Goal: Navigation & Orientation: Find specific page/section

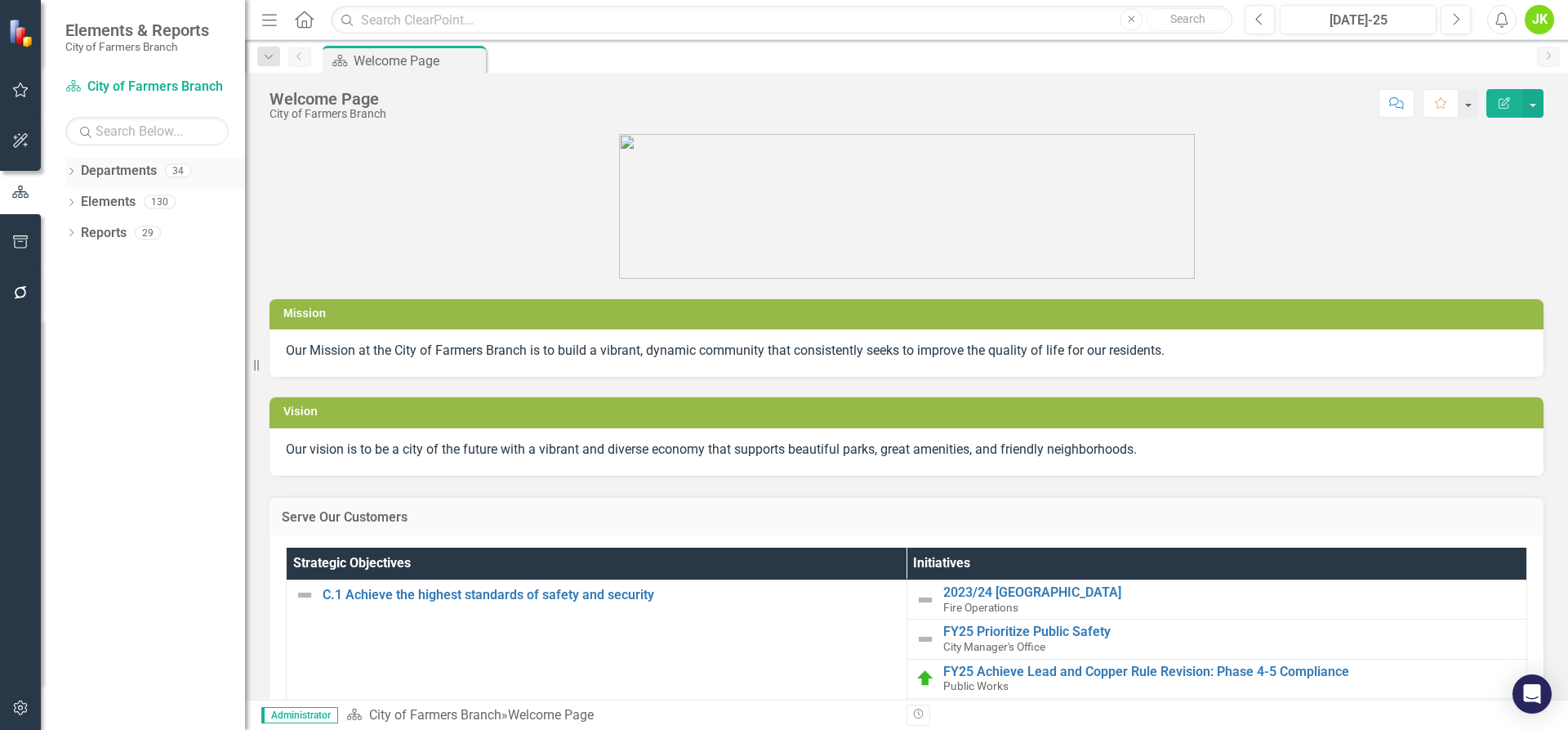
click at [176, 175] on div "34" at bounding box center [177, 171] width 26 height 14
click at [73, 174] on icon "Dropdown" at bounding box center [72, 172] width 12 height 9
click at [75, 293] on icon "Dropdown" at bounding box center [72, 295] width 12 height 9
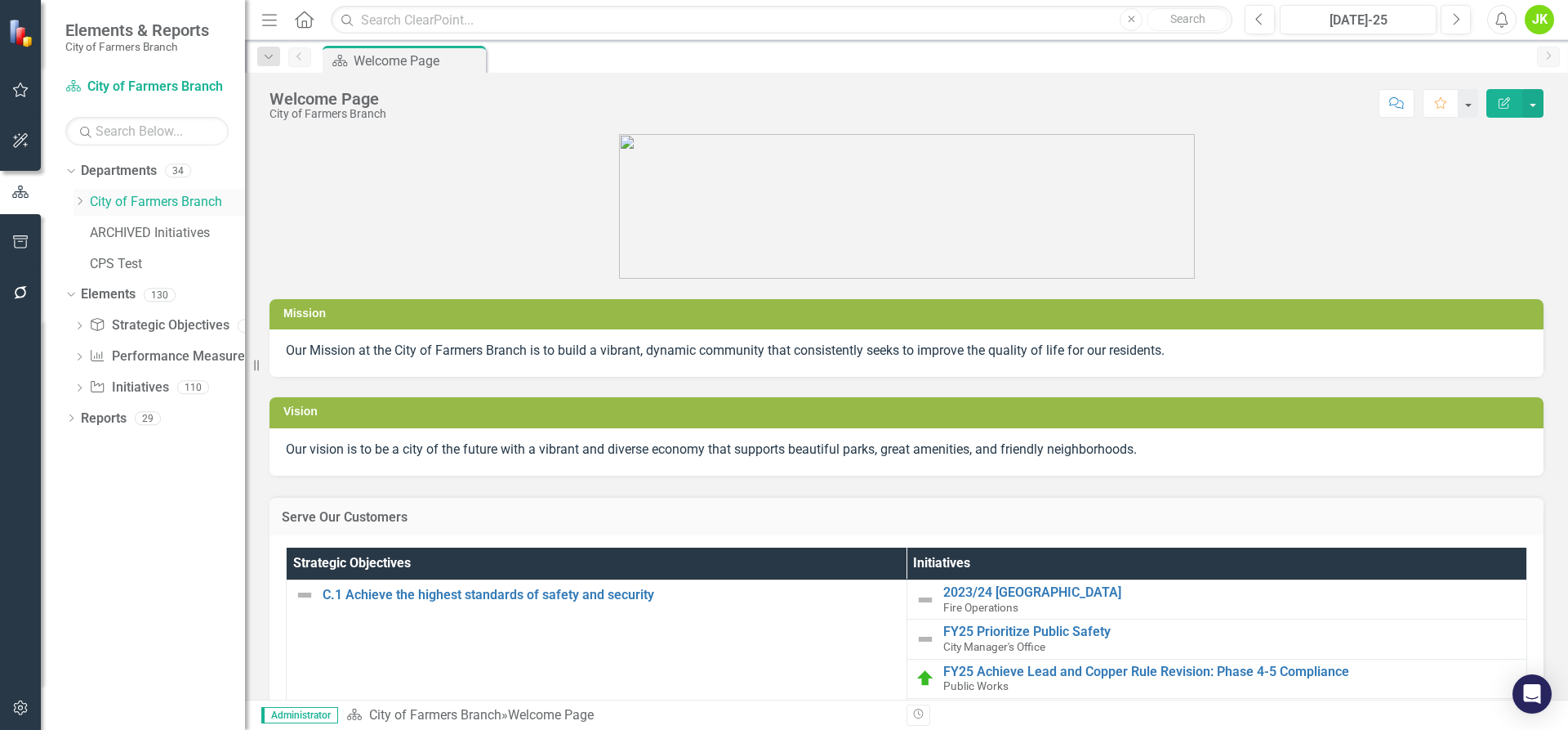
click at [79, 200] on icon "Dropdown" at bounding box center [79, 201] width 13 height 10
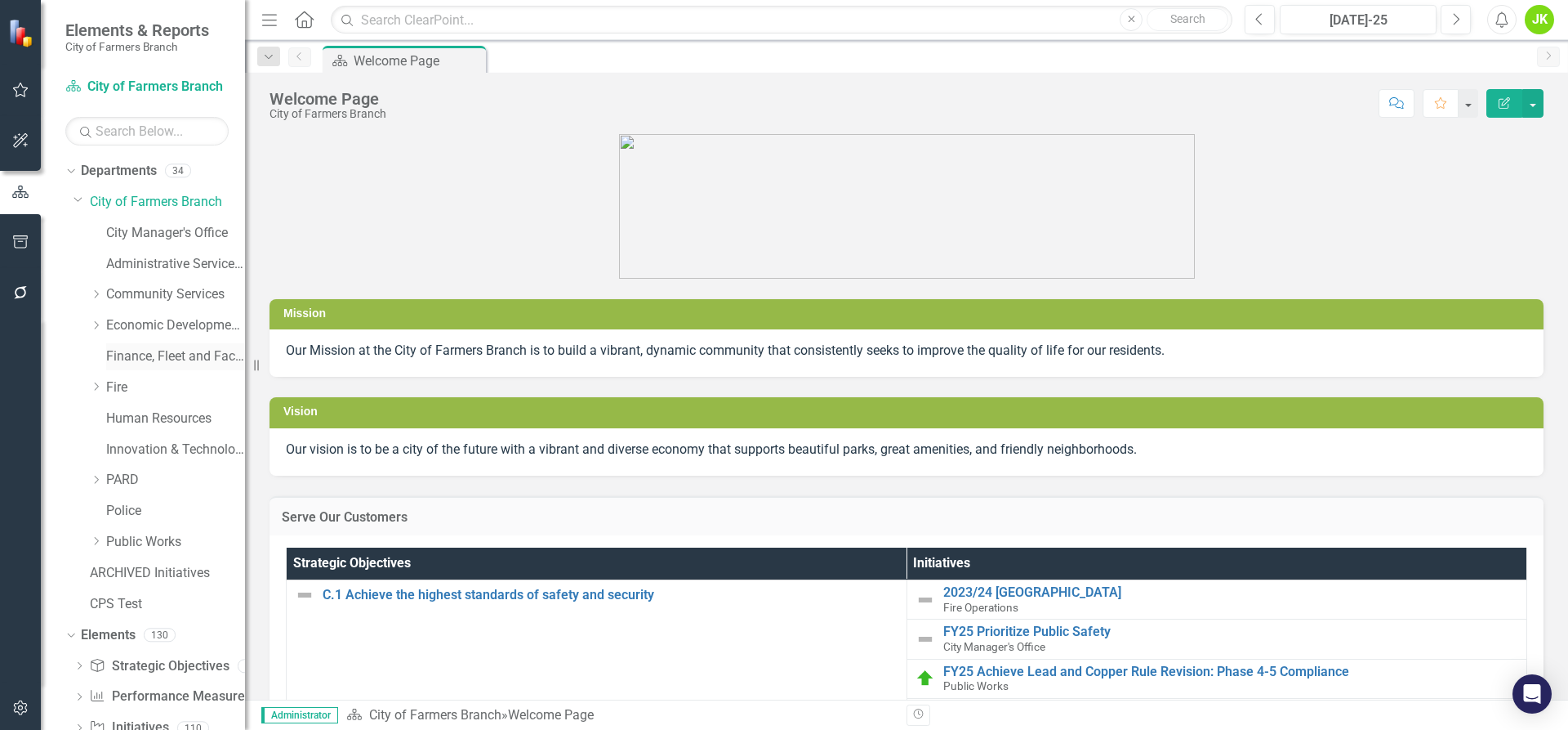
click at [166, 361] on link "Finance, Fleet and Facilities" at bounding box center [175, 356] width 138 height 18
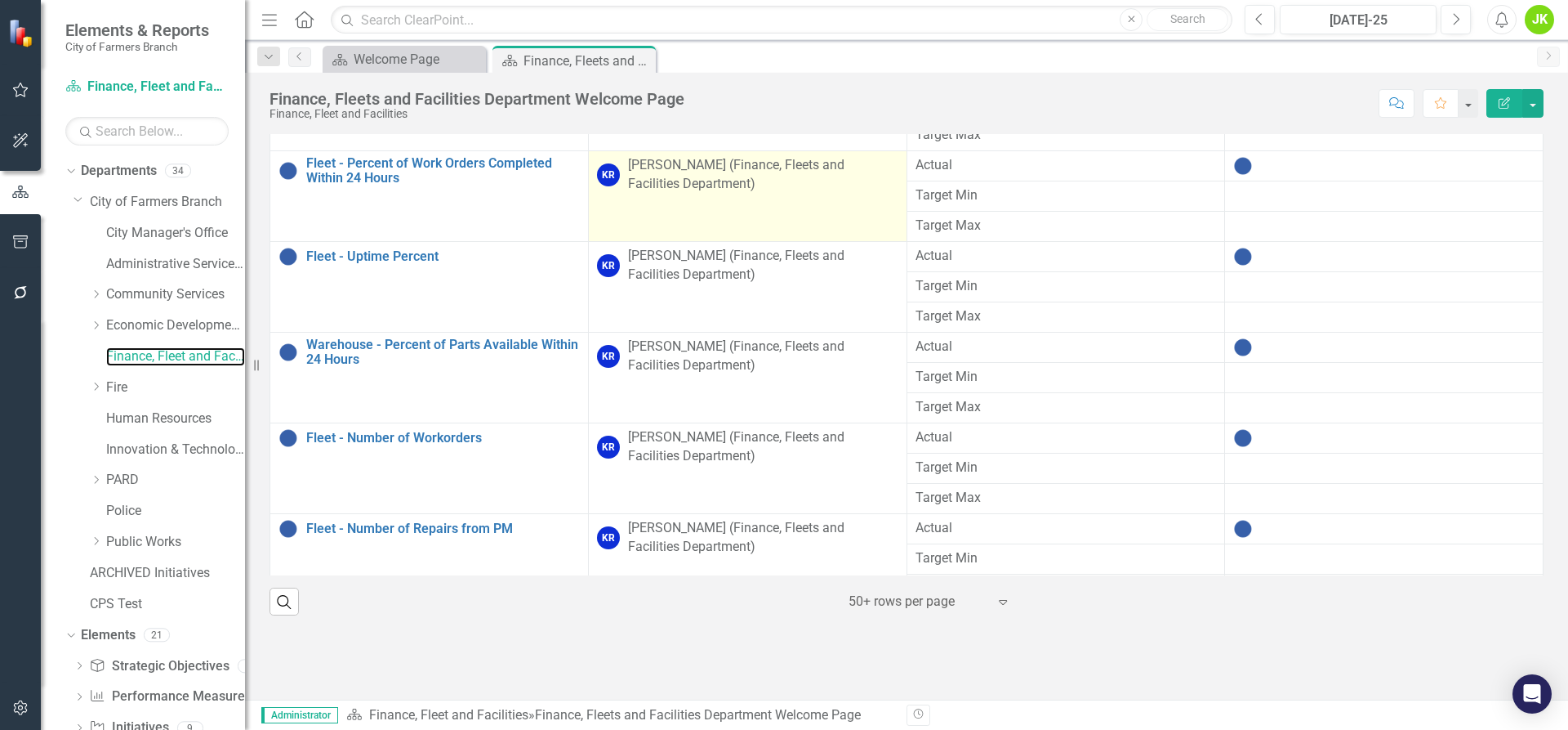
scroll to position [638, 0]
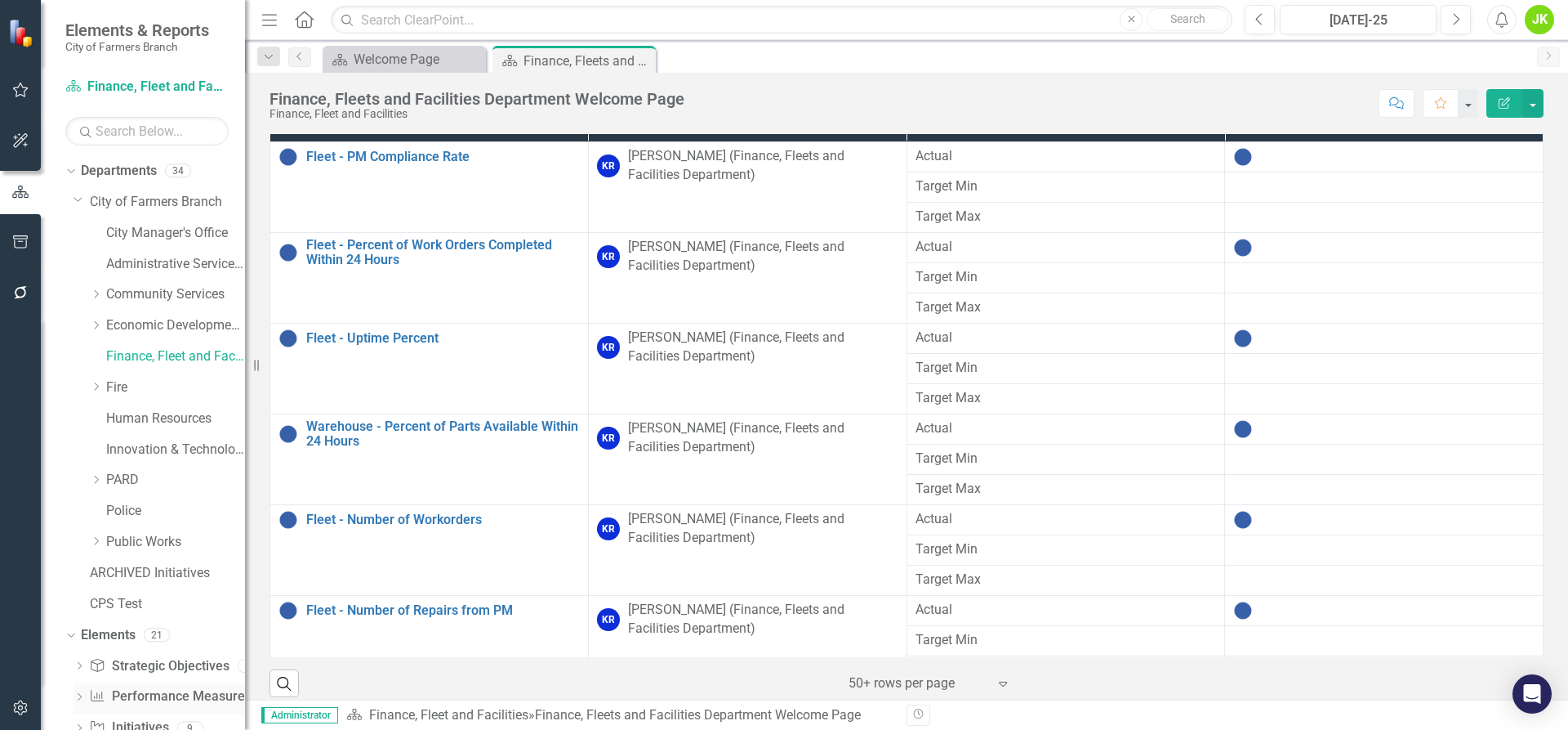
click at [77, 689] on div "Dropdown Performance Measure Performance Measures 7" at bounding box center [159, 699] width 171 height 31
click at [75, 692] on div "Dropdown" at bounding box center [79, 699] width 12 height 14
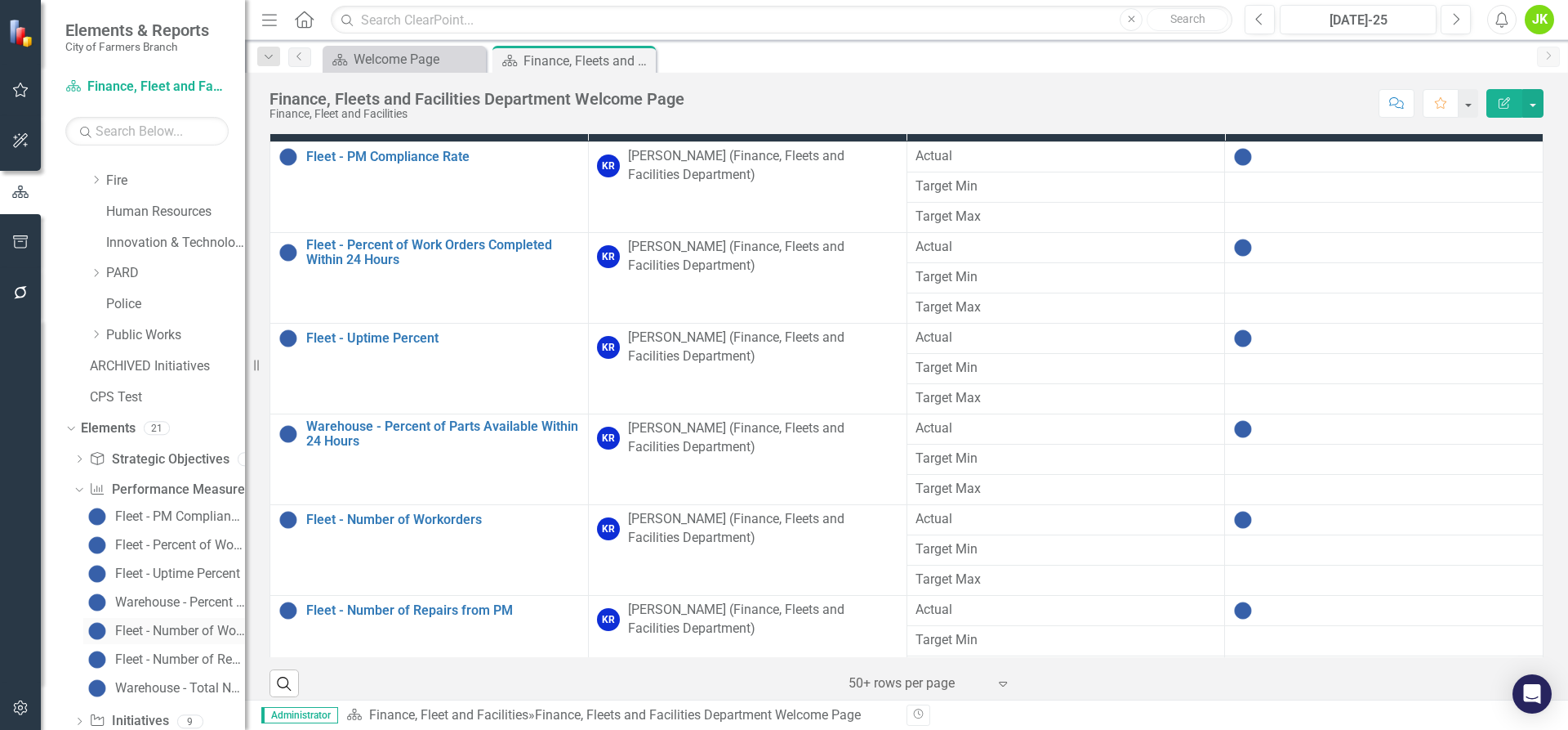
scroll to position [245, 0]
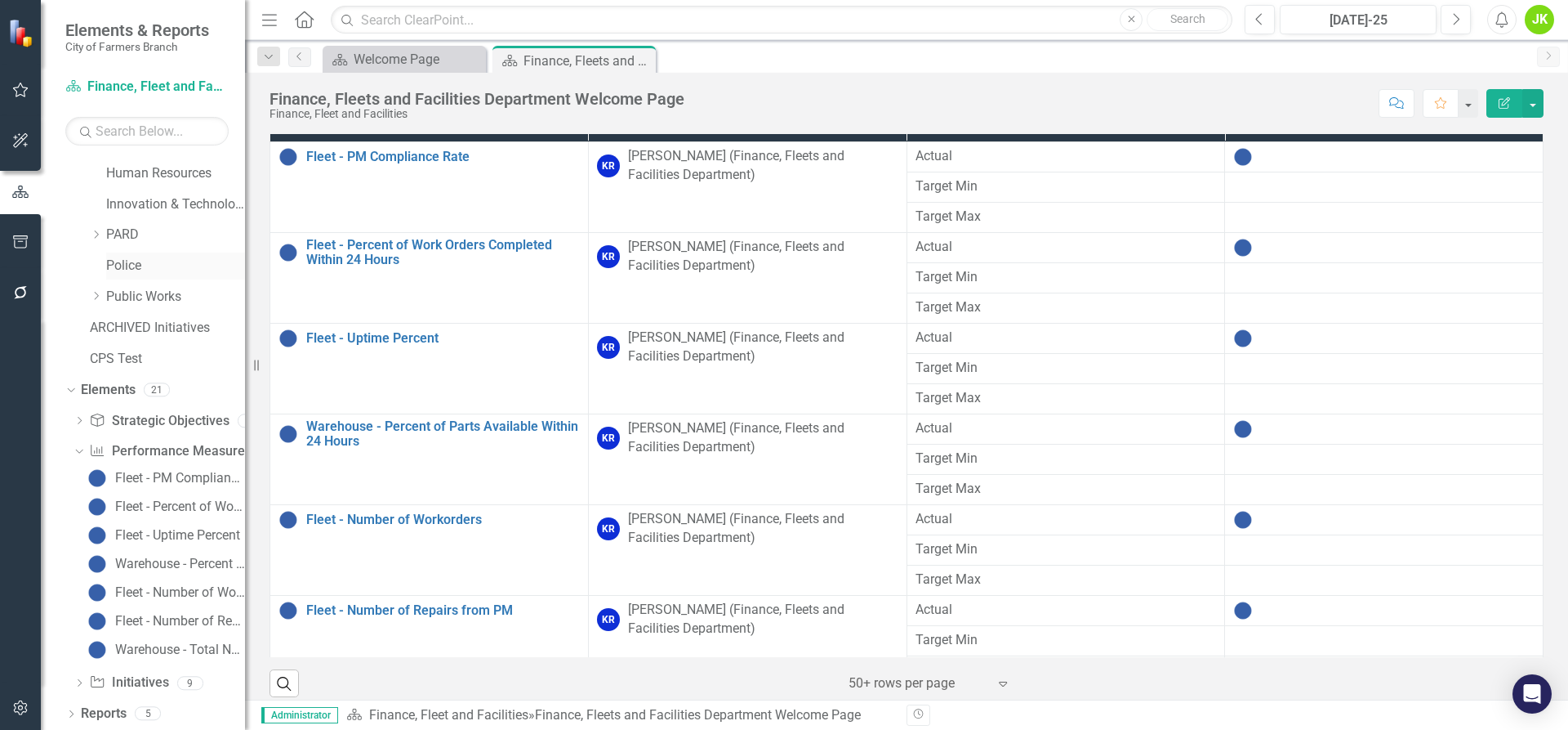
click at [128, 262] on link "Police" at bounding box center [175, 265] width 138 height 18
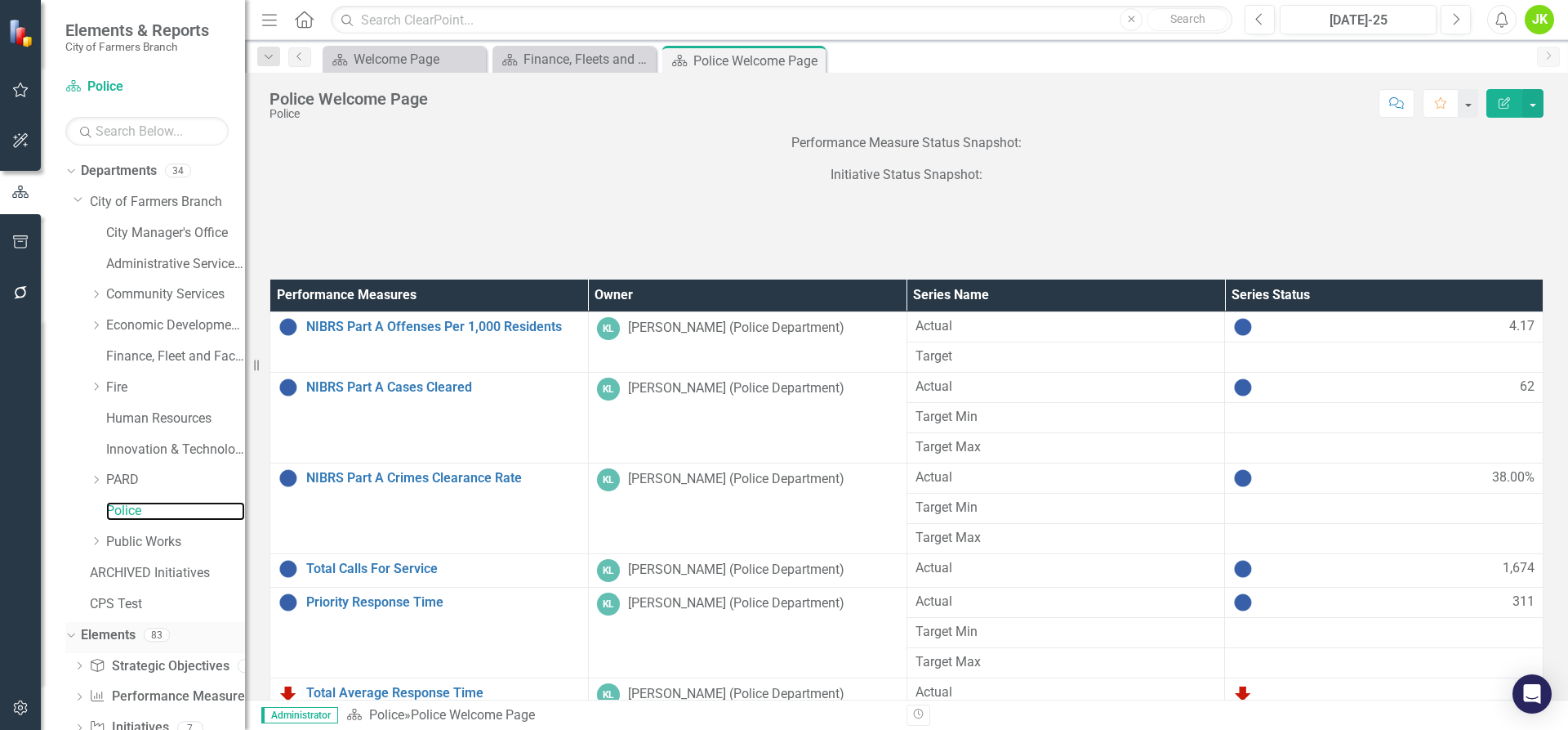
scroll to position [46, 0]
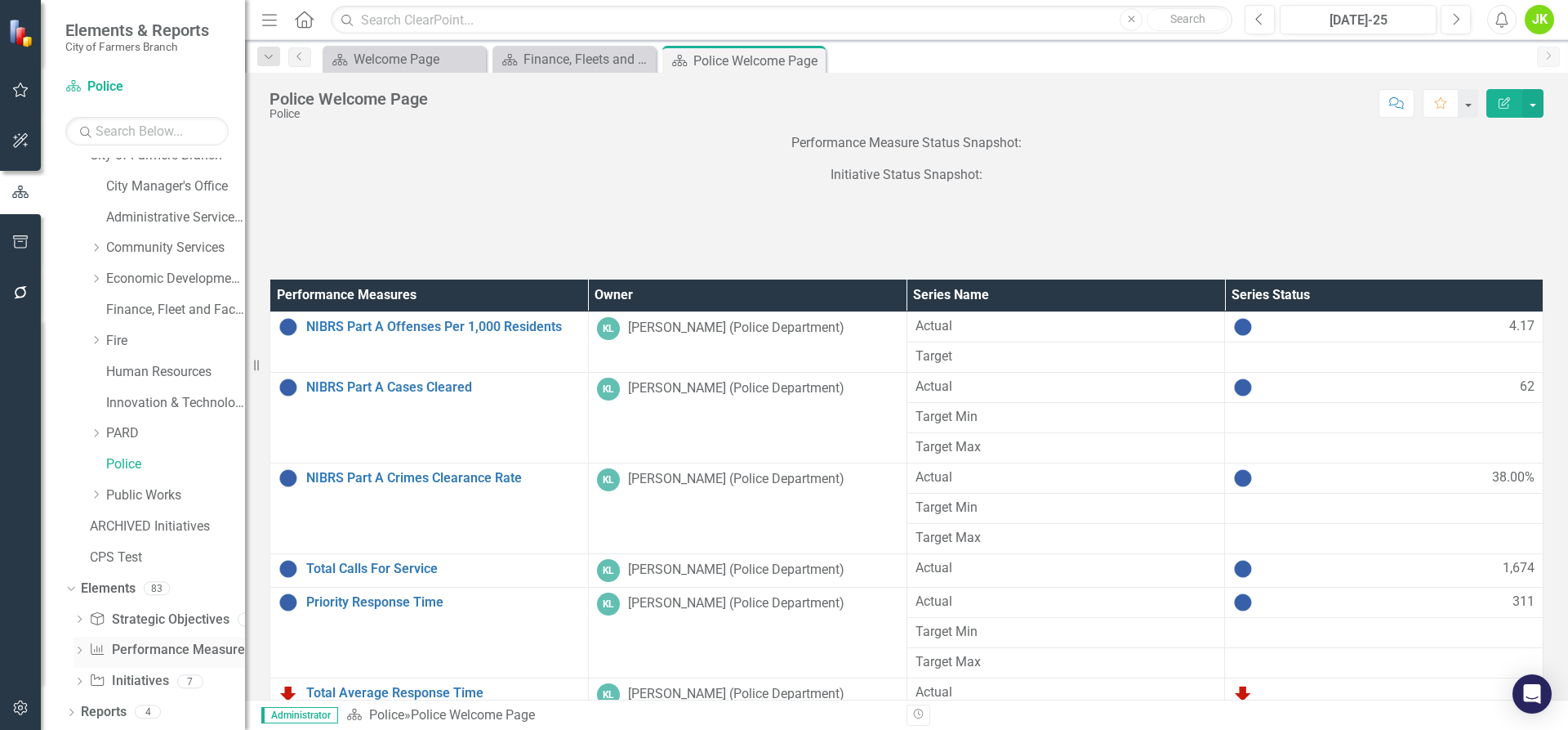
click at [81, 652] on icon "Dropdown" at bounding box center [79, 651] width 12 height 9
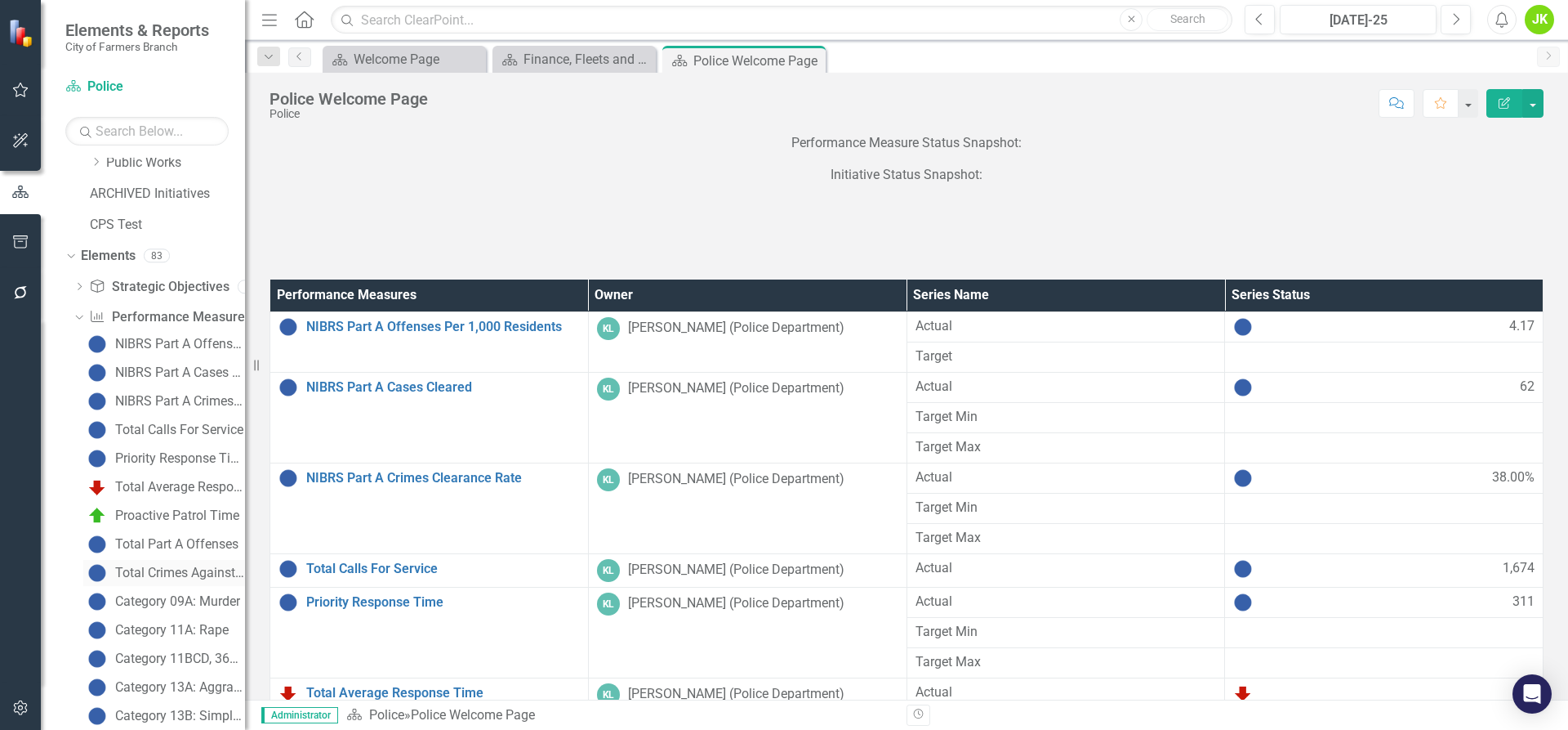
scroll to position [374, 0]
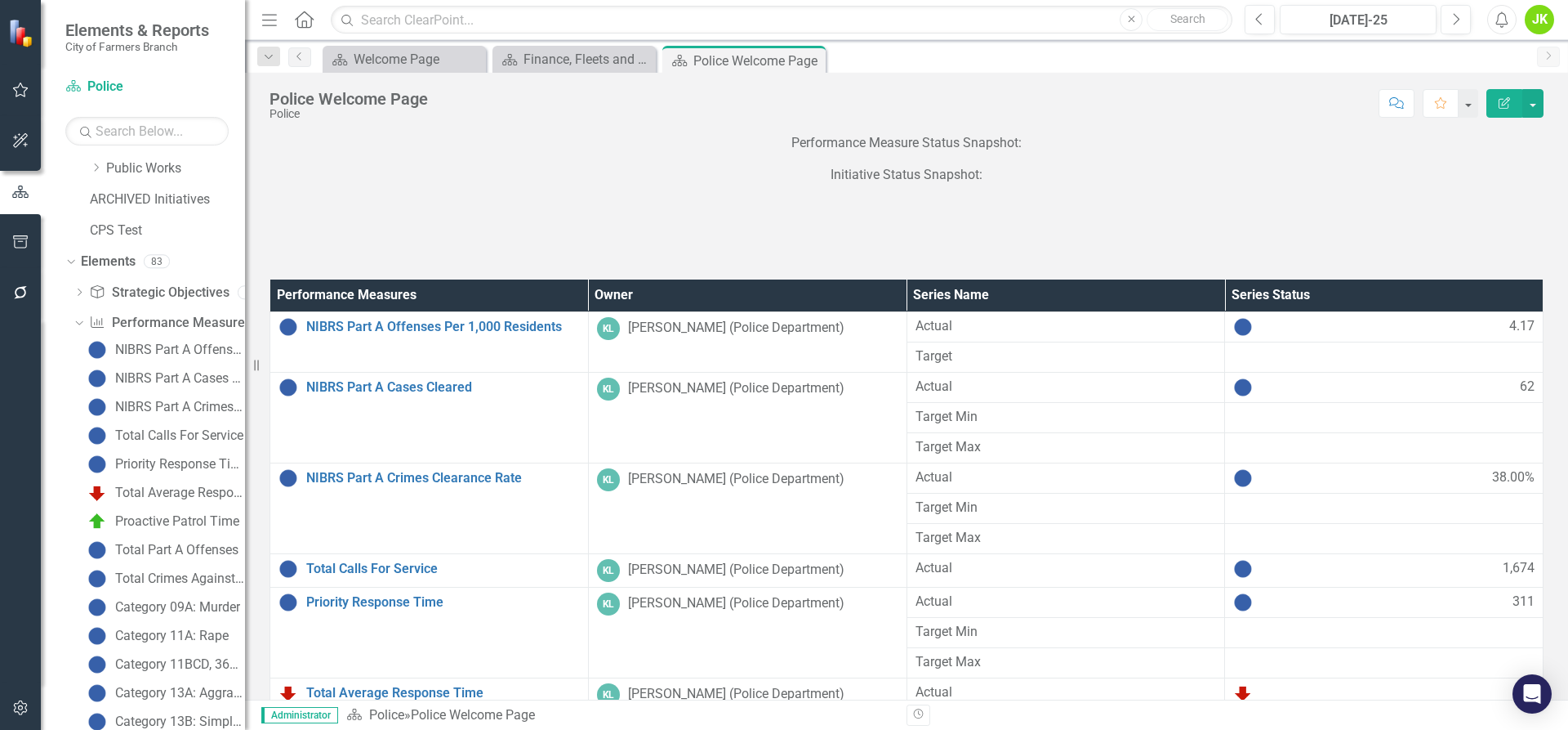
click at [64, 380] on div "Dropdown Departments 34 Dropdown City of Farmers Branch City Manager's Office A…" at bounding box center [142, 443] width 204 height 572
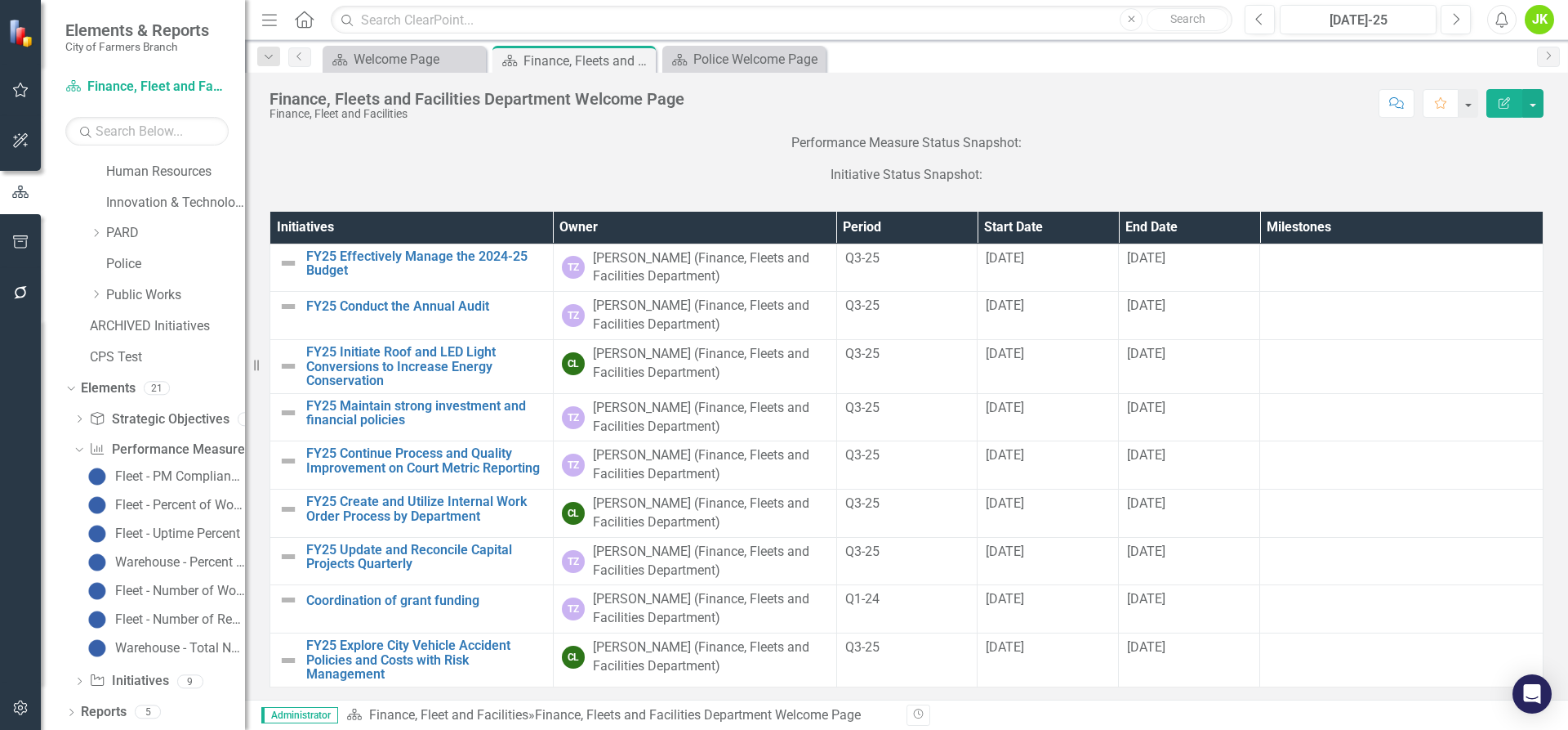
scroll to position [247, 0]
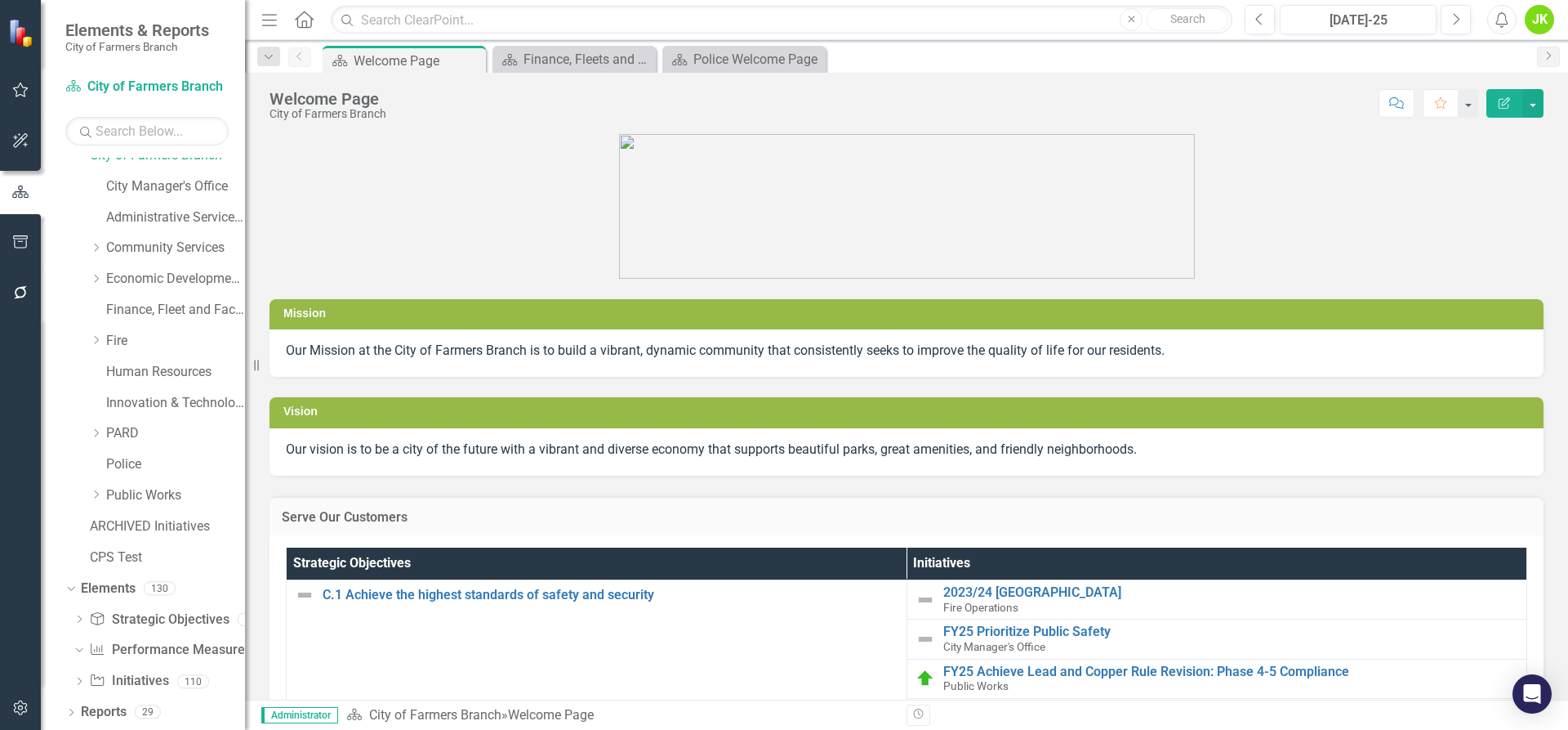
scroll to position [46, 0]
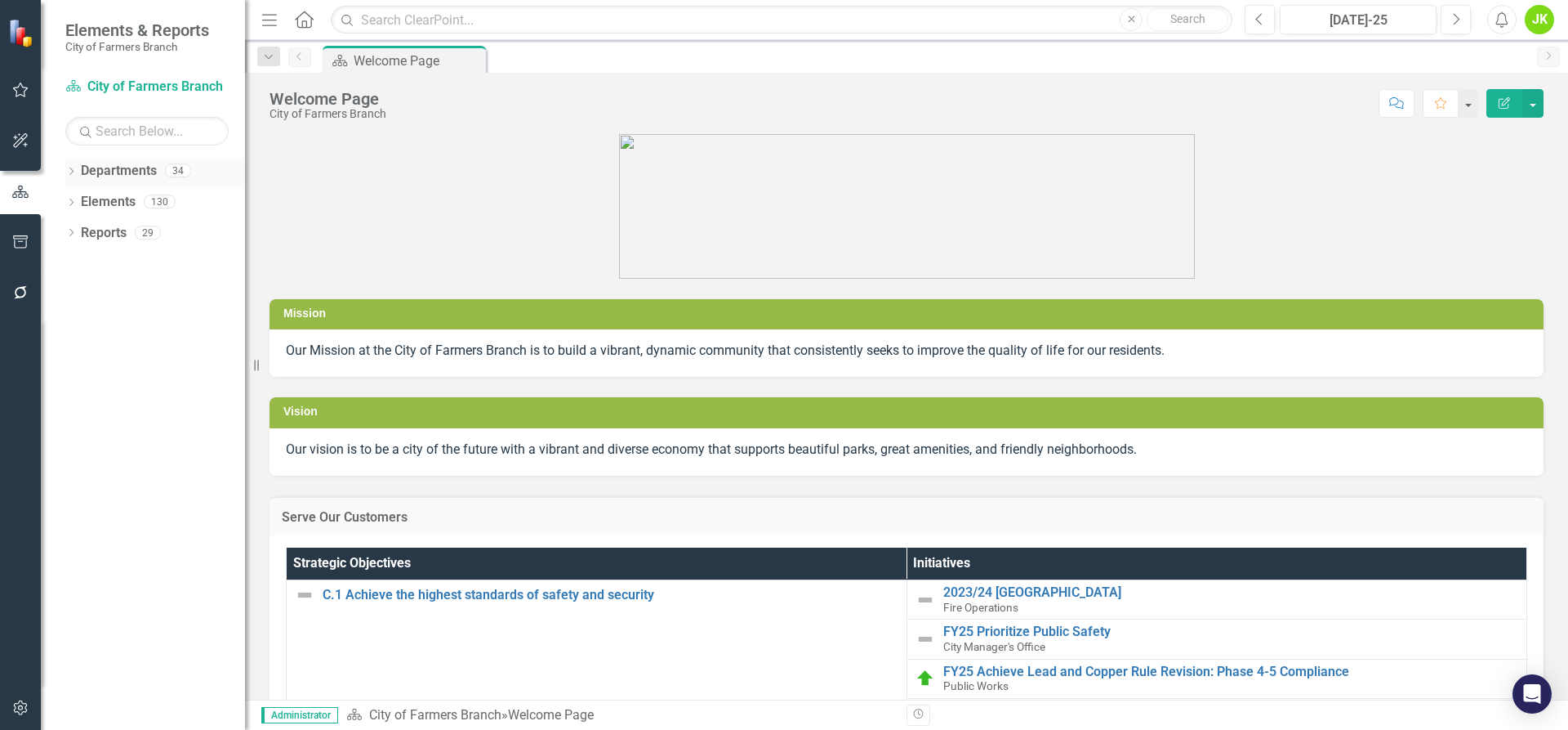
click at [136, 175] on link "Departments" at bounding box center [119, 170] width 75 height 18
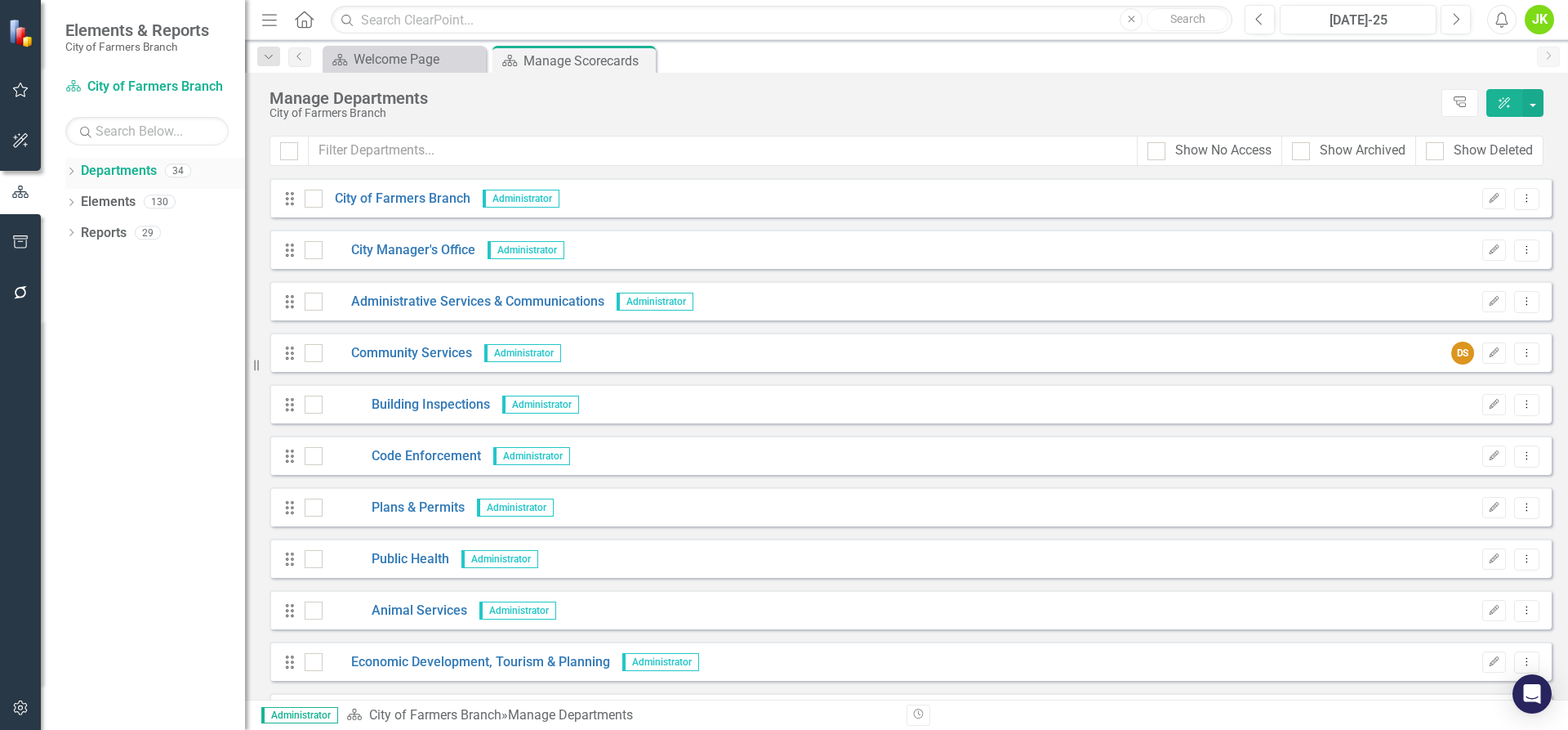
click at [69, 175] on icon "Dropdown" at bounding box center [72, 172] width 12 height 9
click at [71, 294] on icon "Dropdown" at bounding box center [72, 295] width 12 height 9
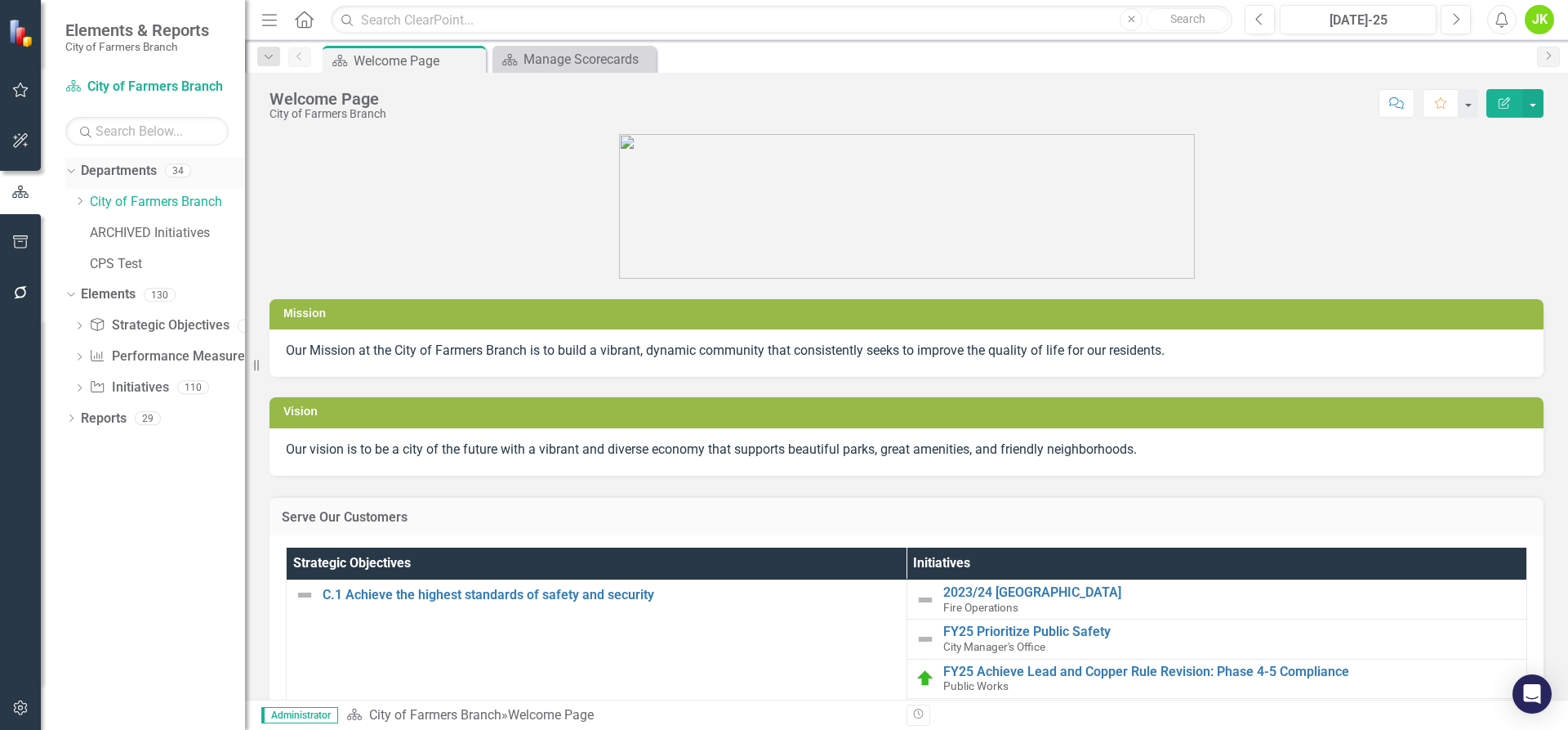
click at [94, 171] on link "Departments" at bounding box center [119, 170] width 75 height 18
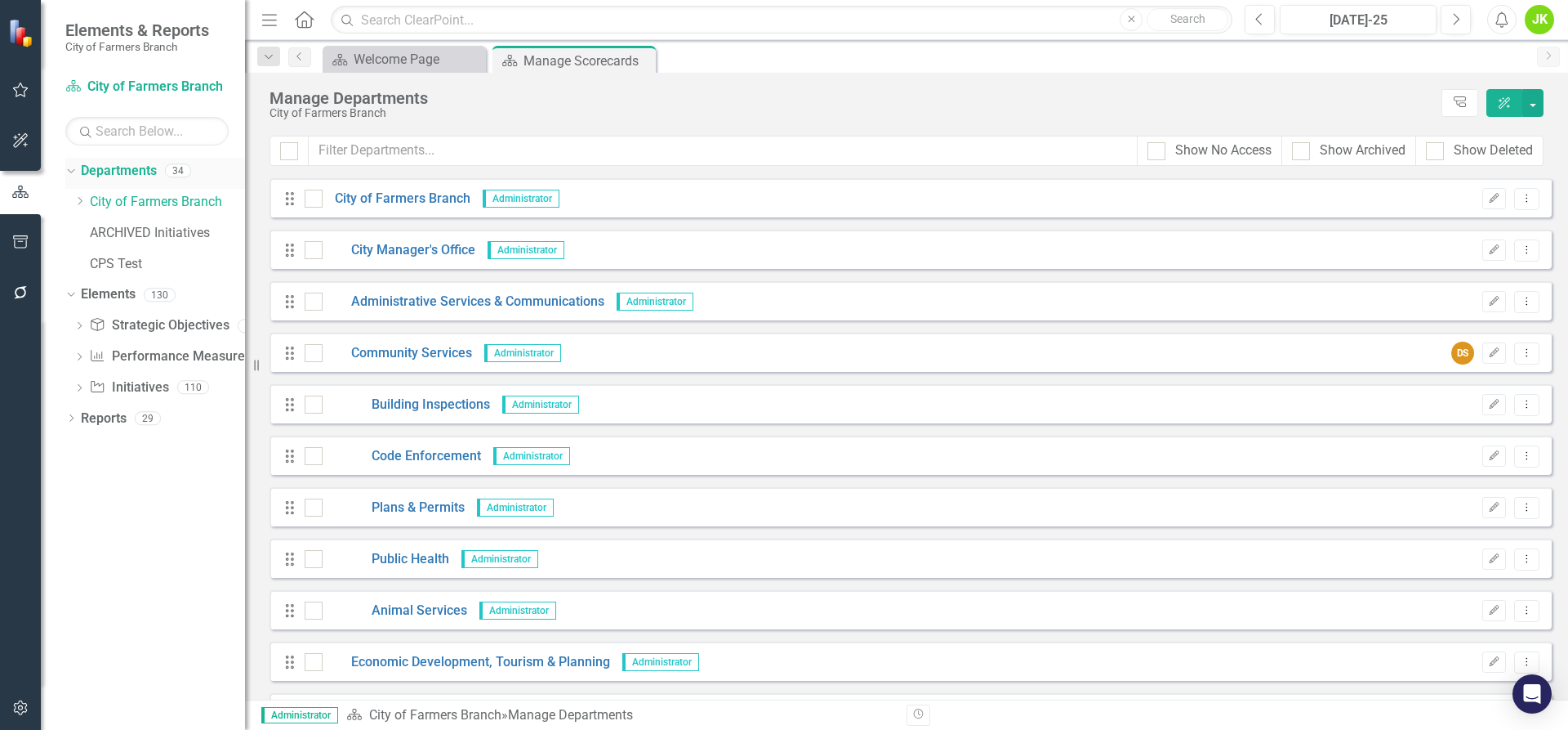
click at [70, 168] on icon "Dropdown" at bounding box center [69, 170] width 9 height 12
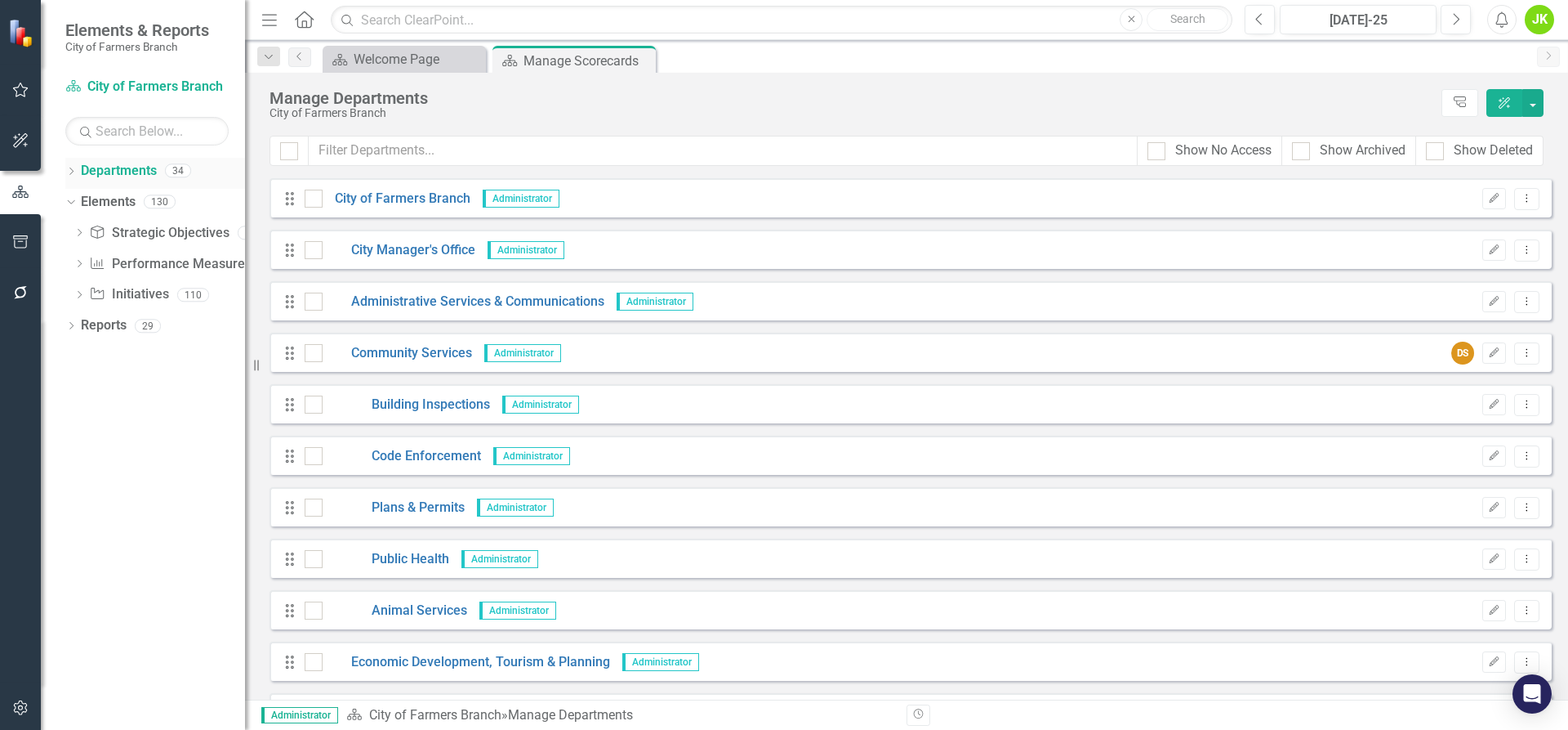
click at [70, 168] on icon "Dropdown" at bounding box center [72, 172] width 12 height 9
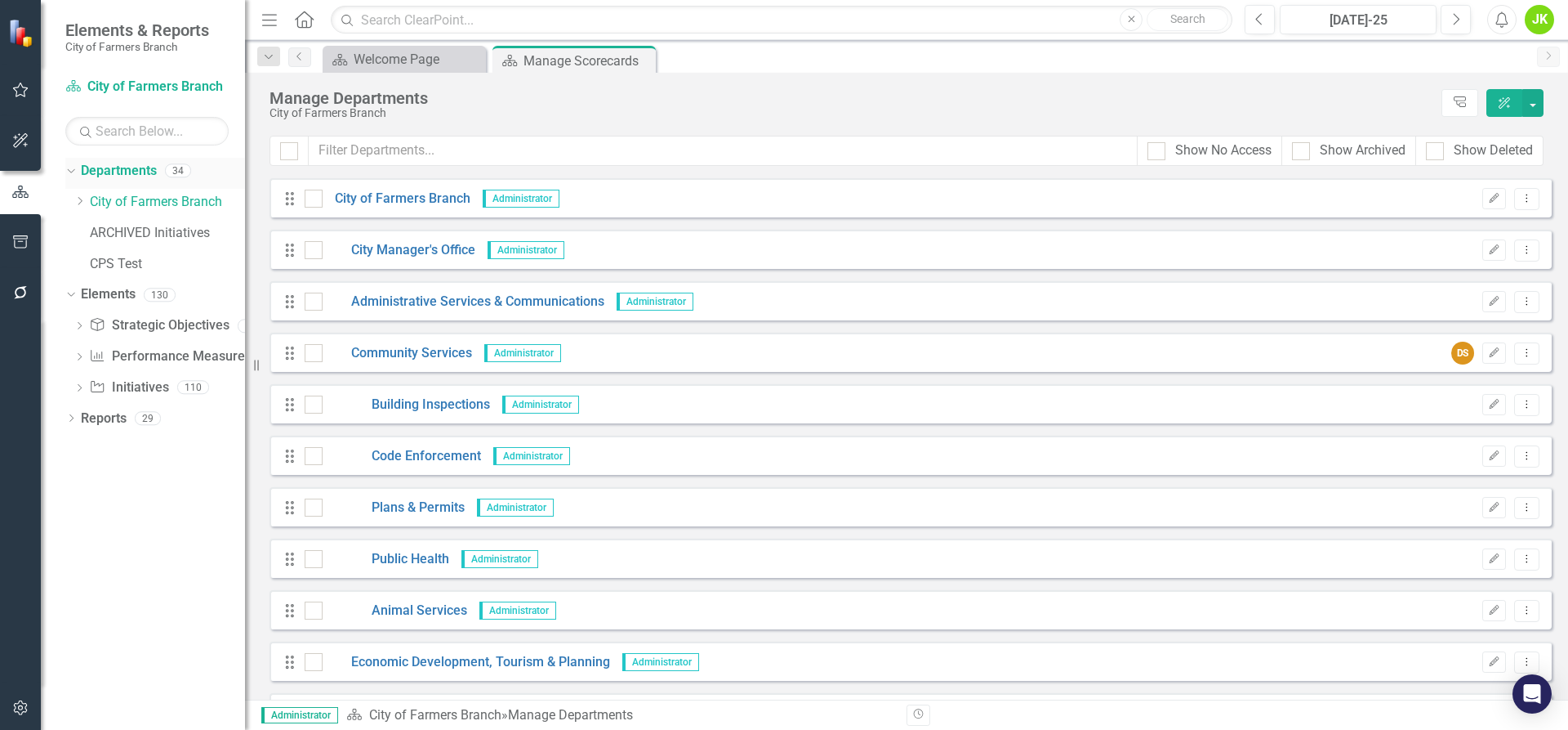
click at [155, 168] on link "Departments" at bounding box center [119, 170] width 75 height 18
click at [415, 302] on link "Administrative Services & Communications" at bounding box center [463, 301] width 282 height 18
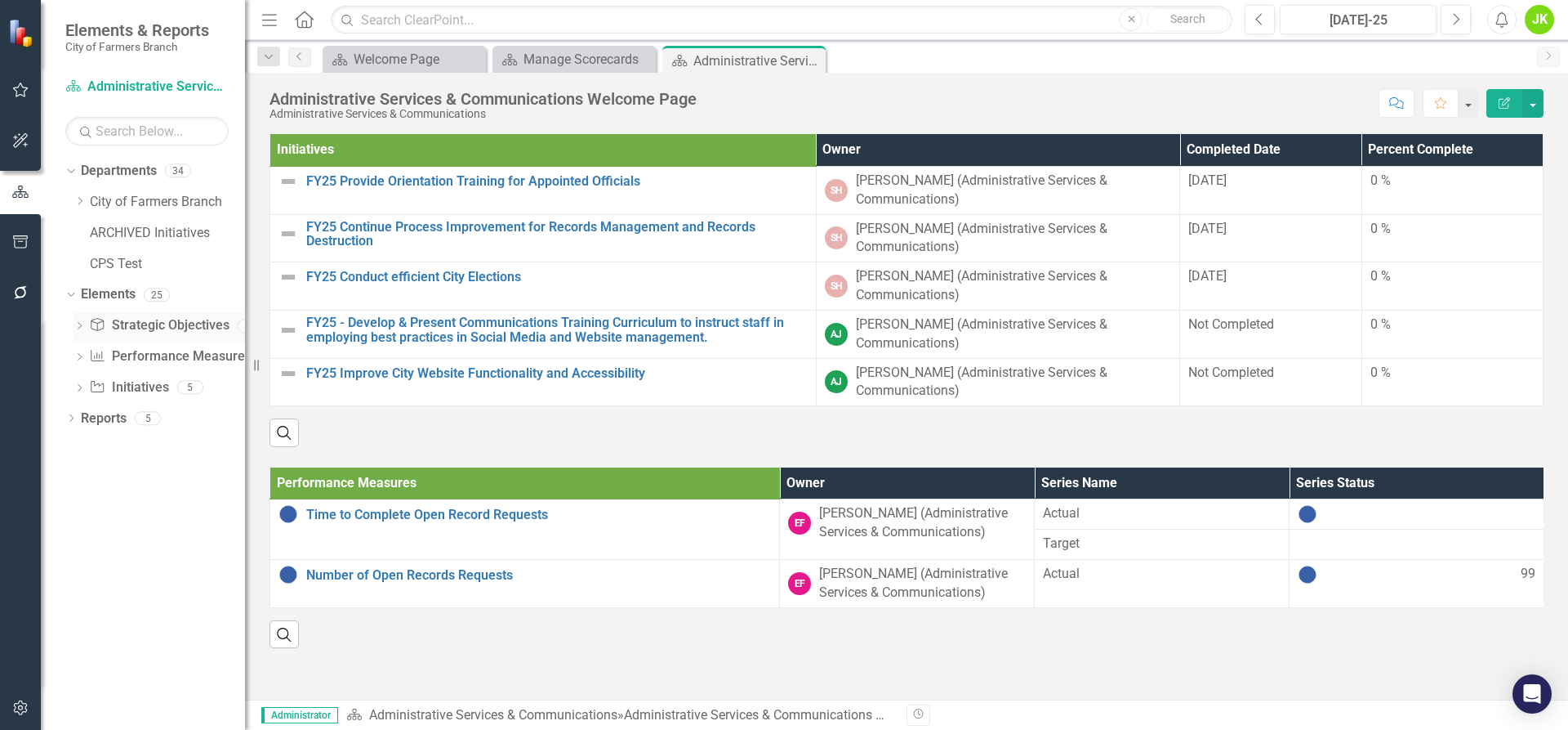
click at [82, 324] on icon "Dropdown" at bounding box center [79, 326] width 12 height 9
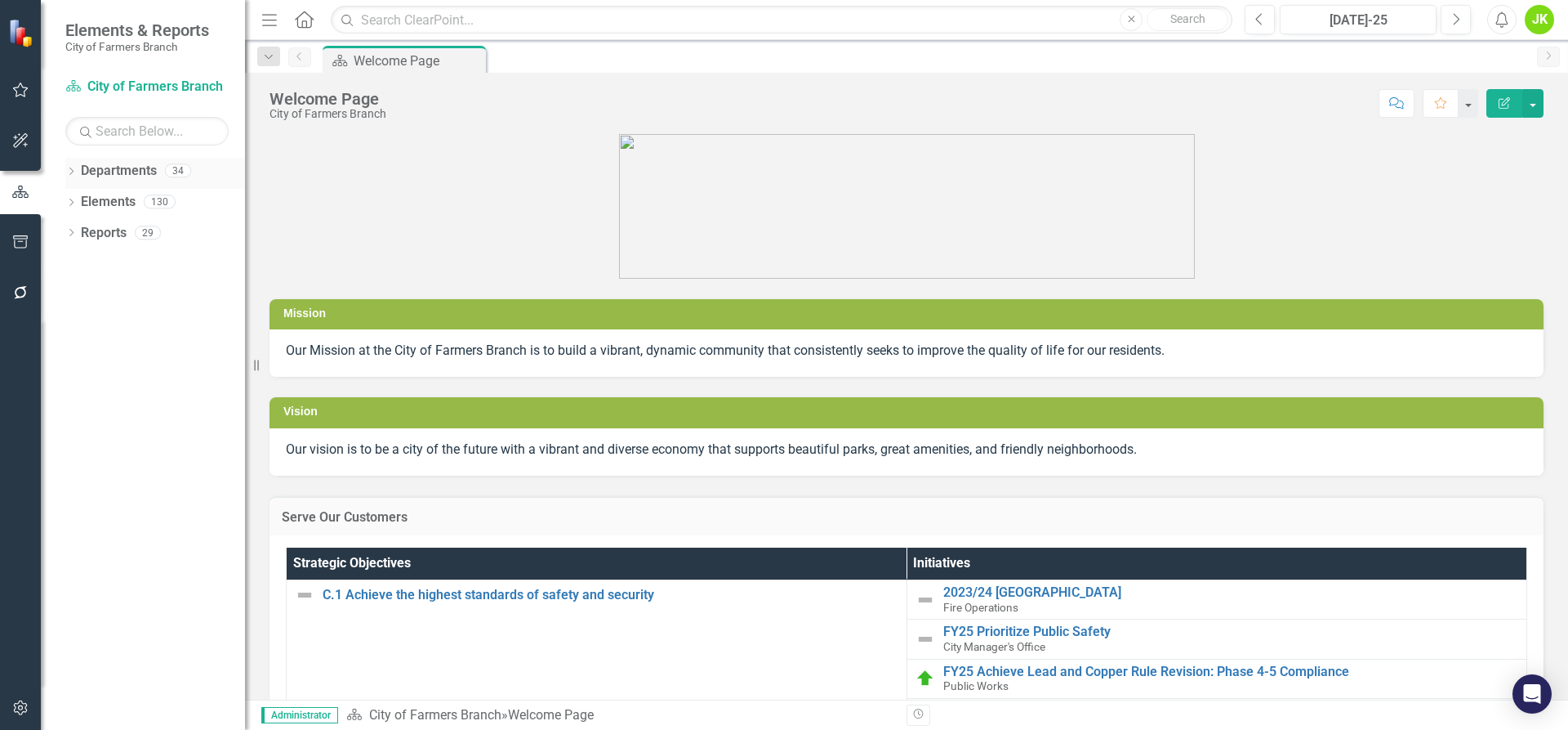
click at [162, 170] on div "Departments 34" at bounding box center [164, 173] width 165 height 31
click at [75, 168] on icon "Dropdown" at bounding box center [72, 172] width 12 height 9
click at [74, 290] on div "Dropdown" at bounding box center [72, 297] width 12 height 14
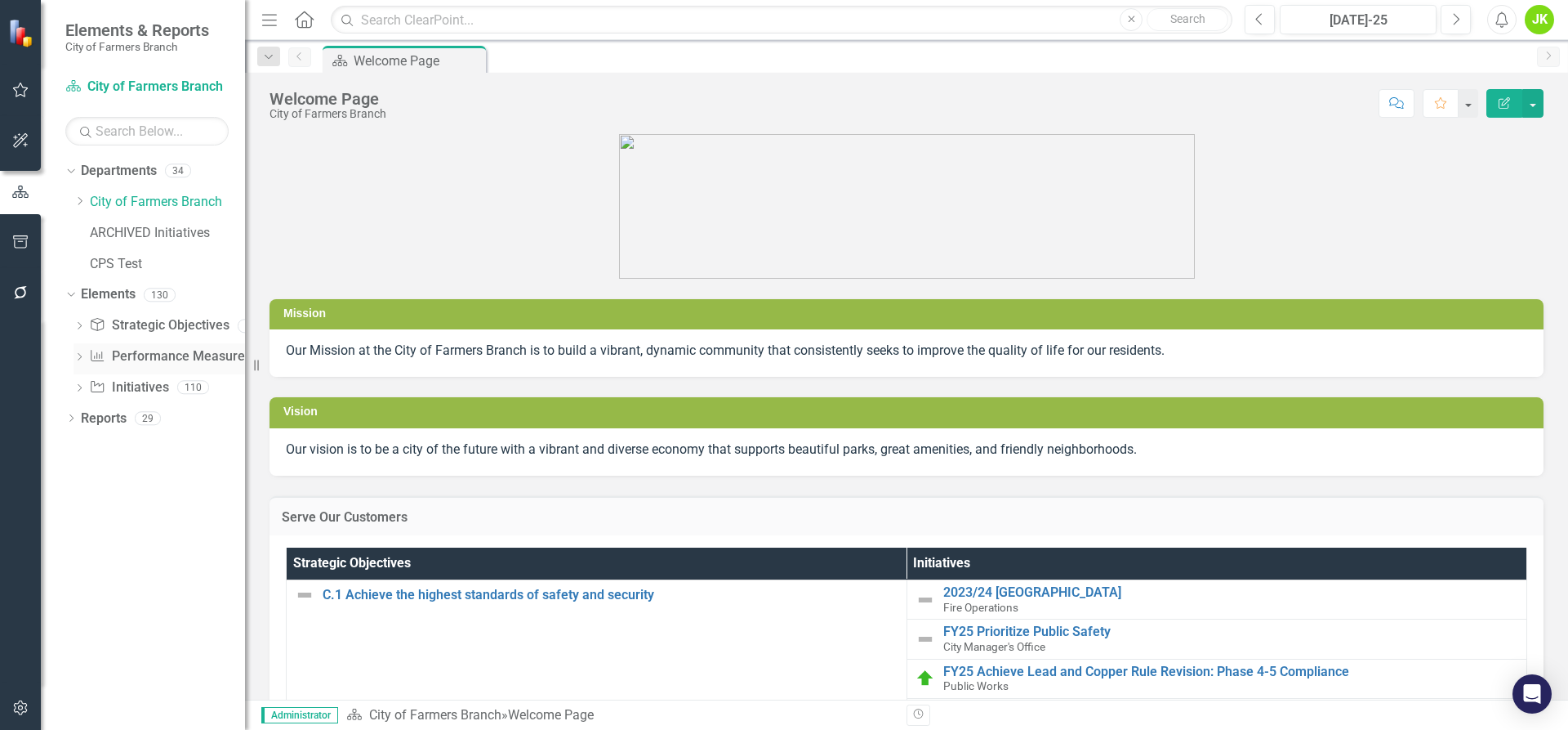
click at [78, 354] on icon "Dropdown" at bounding box center [79, 357] width 12 height 9
click at [78, 354] on icon "Dropdown" at bounding box center [76, 355] width 9 height 12
click at [79, 324] on icon "Dropdown" at bounding box center [79, 326] width 12 height 9
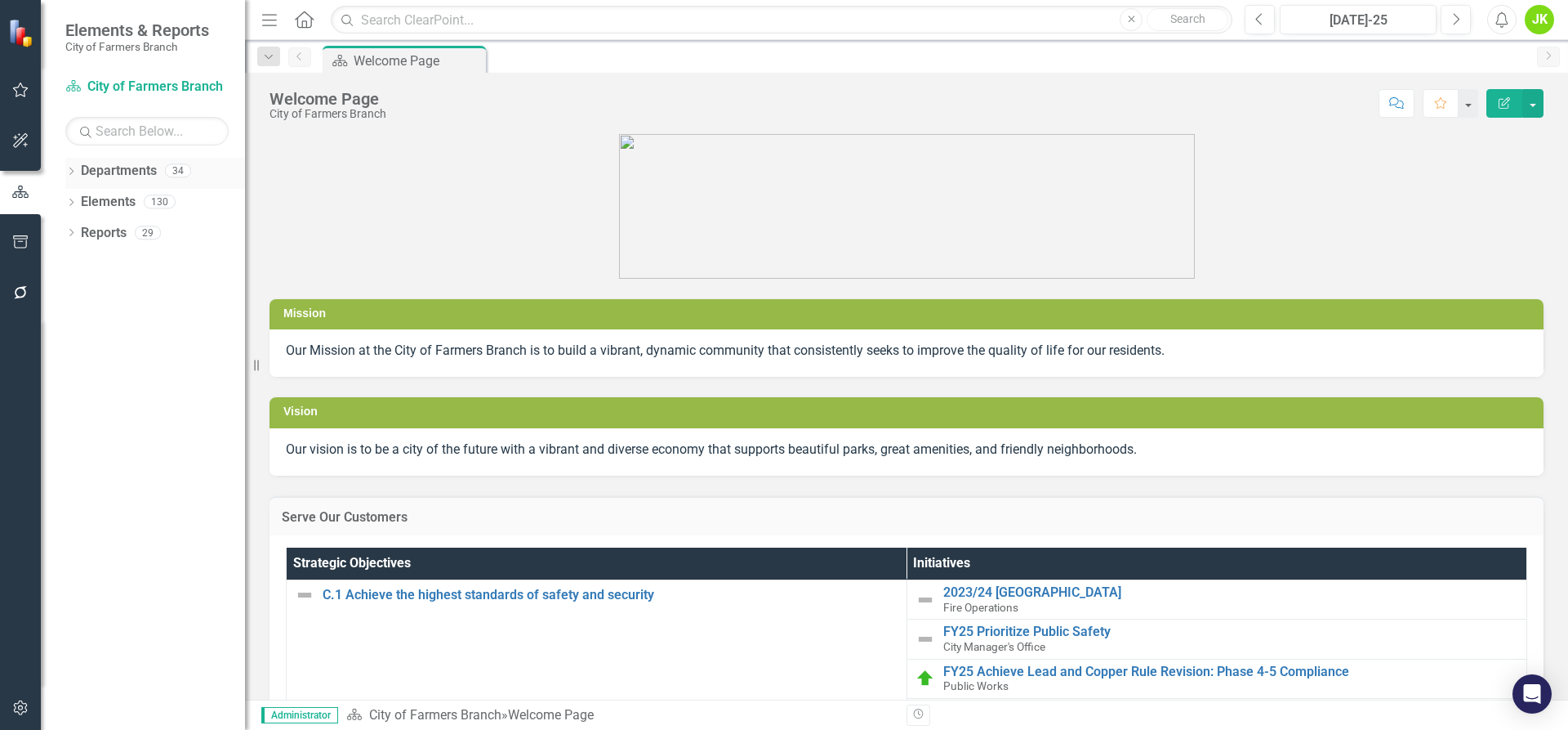
click at [171, 170] on div "34" at bounding box center [177, 171] width 26 height 14
click at [71, 171] on icon "Dropdown" at bounding box center [72, 172] width 12 height 9
click at [72, 292] on icon "Dropdown" at bounding box center [72, 295] width 12 height 9
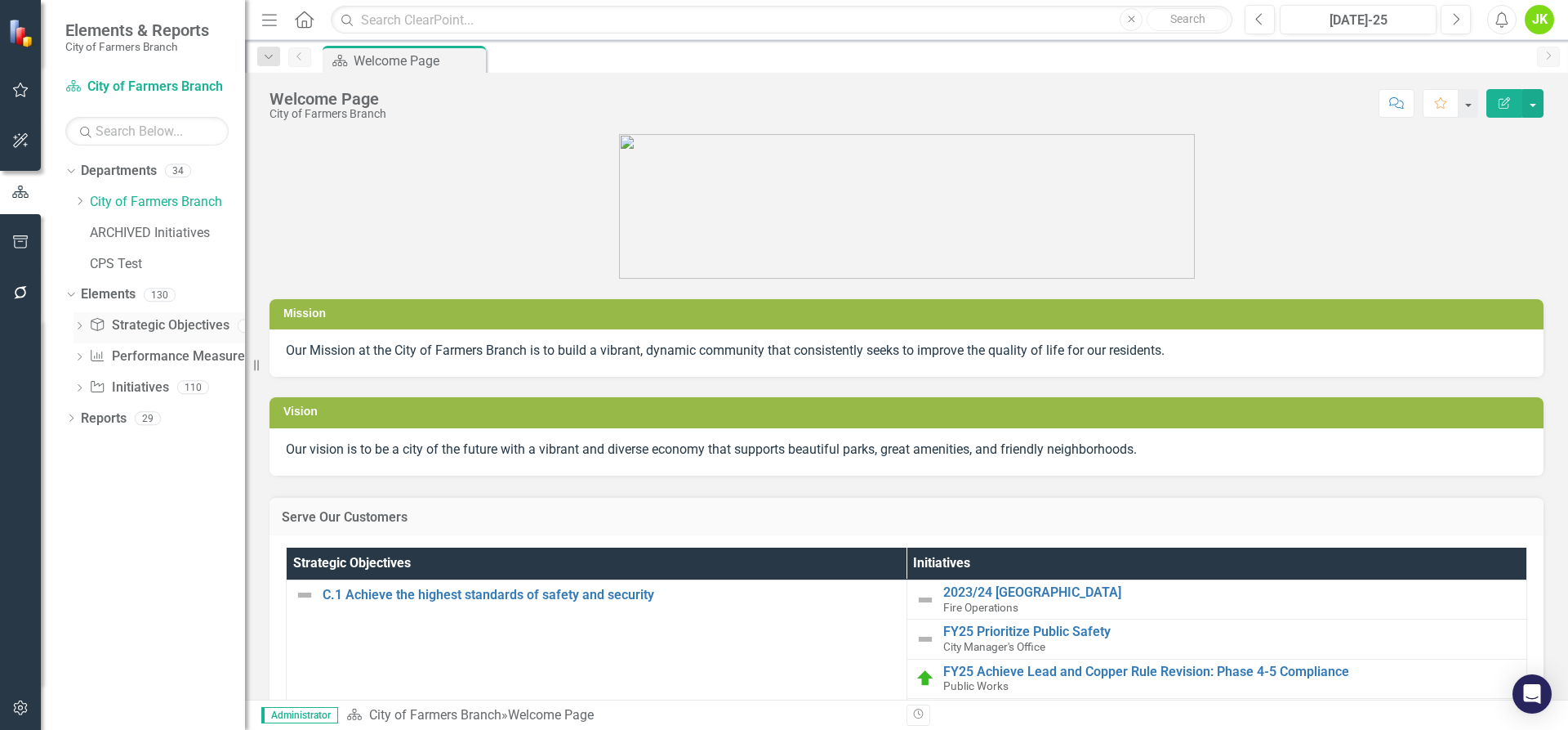
click at [81, 327] on icon "Dropdown" at bounding box center [79, 326] width 12 height 9
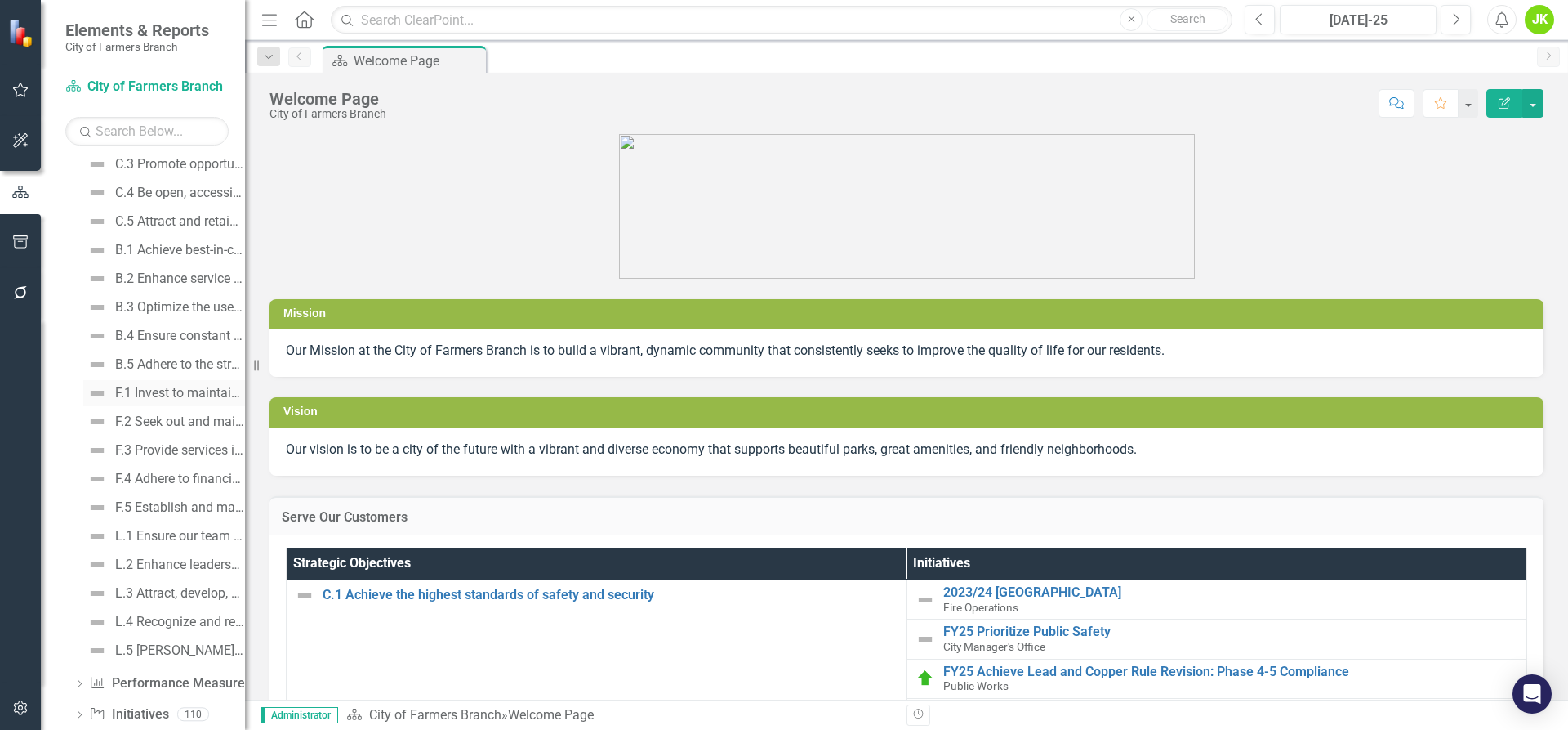
scroll to position [279, 0]
click at [81, 644] on div "Dropdown Performance Measure Performance Measures 0" at bounding box center [159, 652] width 171 height 31
click at [78, 652] on icon "Dropdown" at bounding box center [79, 651] width 12 height 9
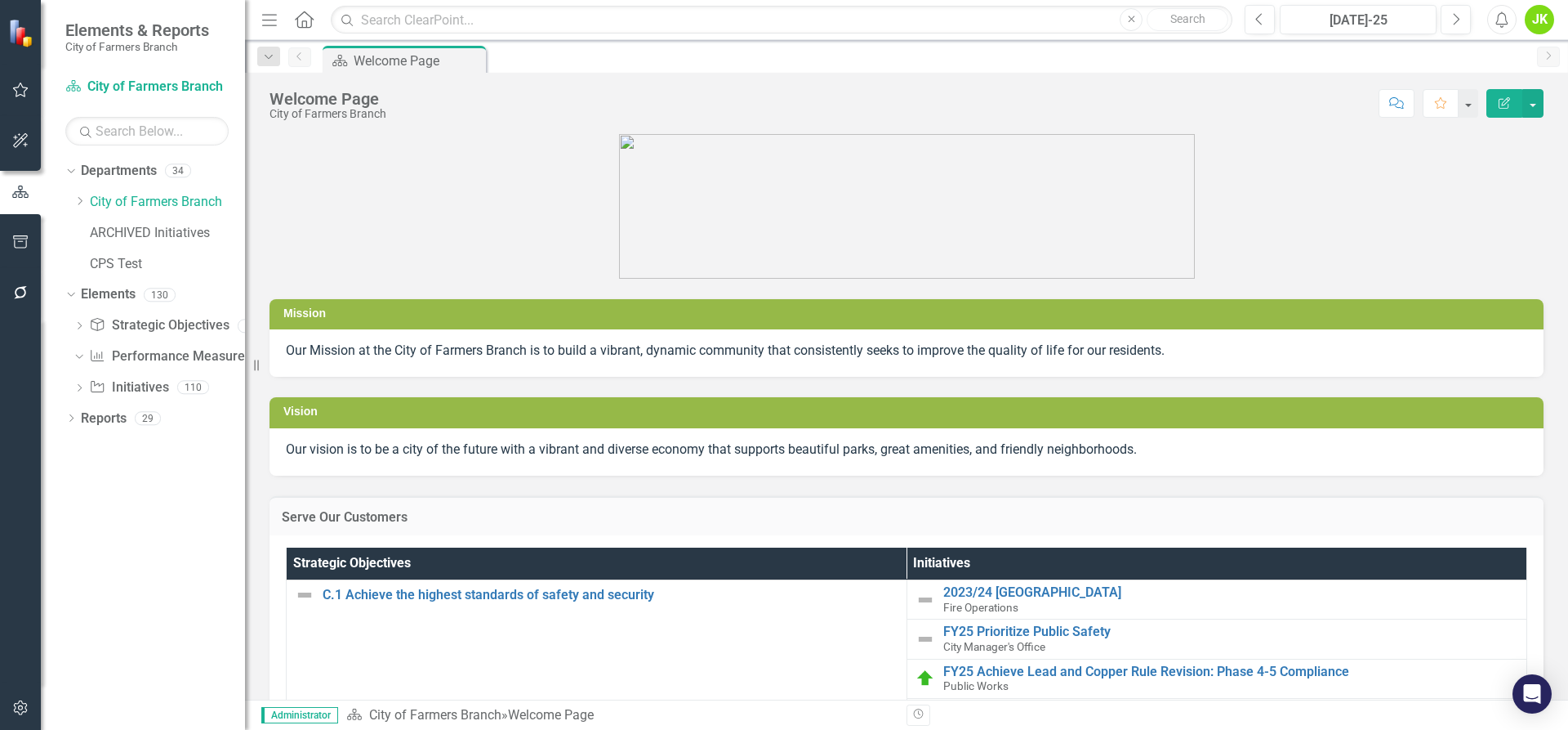
click at [62, 594] on div "Dropdown Departments 34 Dropdown City of Farmers Branch City Manager's Office A…" at bounding box center [142, 443] width 204 height 572
click at [66, 165] on icon "Dropdown" at bounding box center [69, 170] width 9 height 12
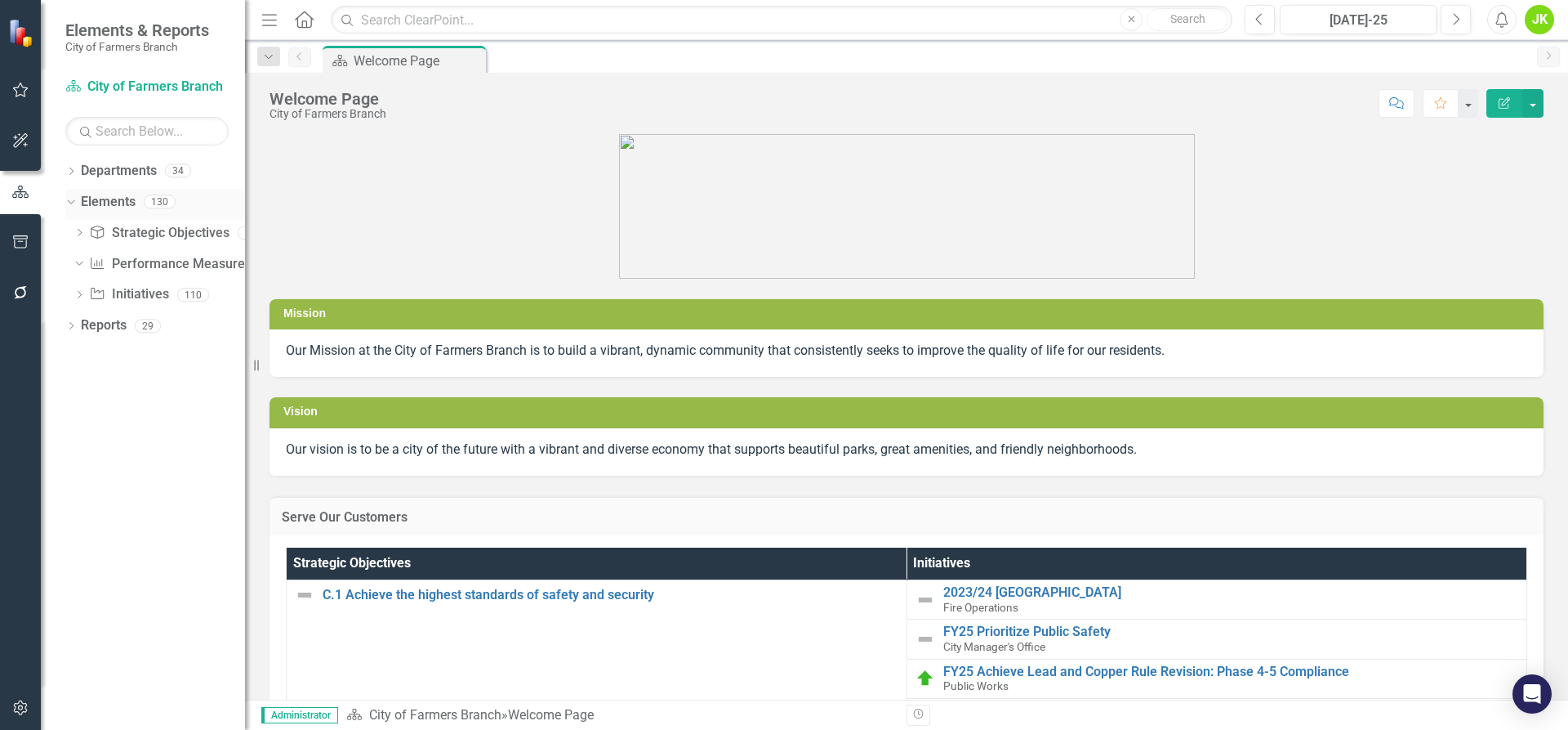
click at [72, 197] on icon "Dropdown" at bounding box center [69, 201] width 9 height 12
click at [71, 229] on icon at bounding box center [72, 232] width 4 height 8
click at [87, 165] on link "Departments" at bounding box center [119, 170] width 75 height 18
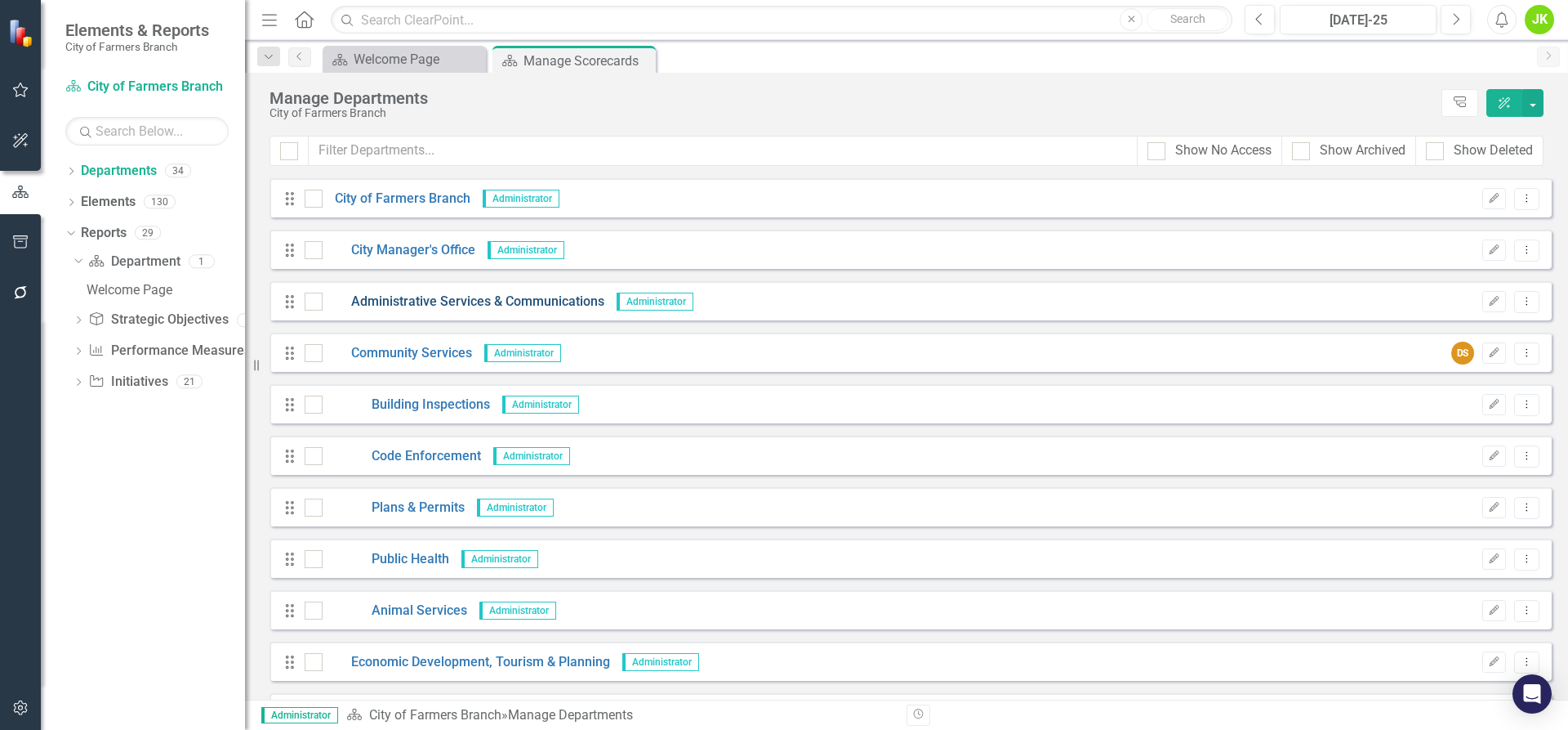
click at [378, 305] on link "Administrative Services & Communications" at bounding box center [463, 301] width 282 height 18
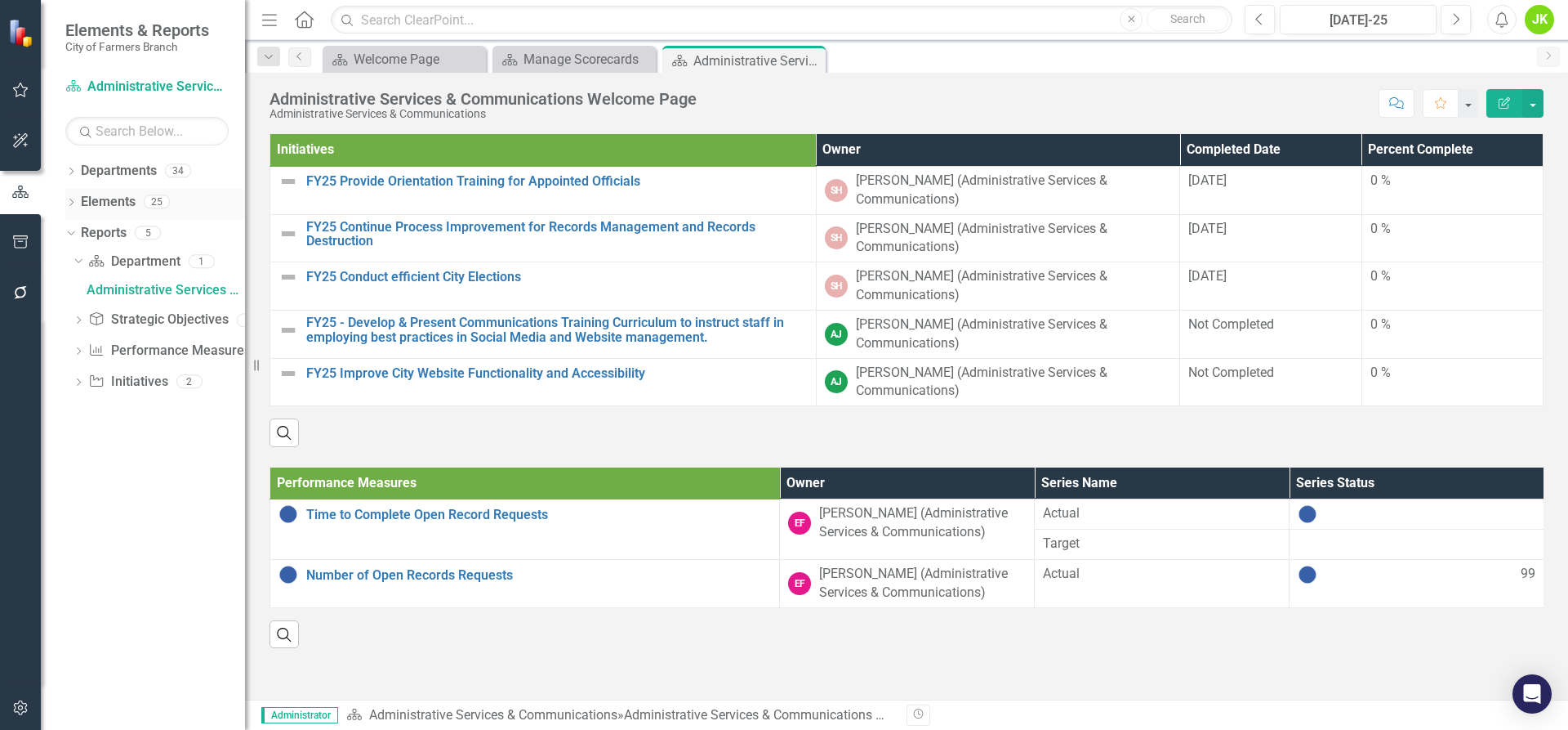
click at [74, 199] on icon "Dropdown" at bounding box center [72, 203] width 12 height 9
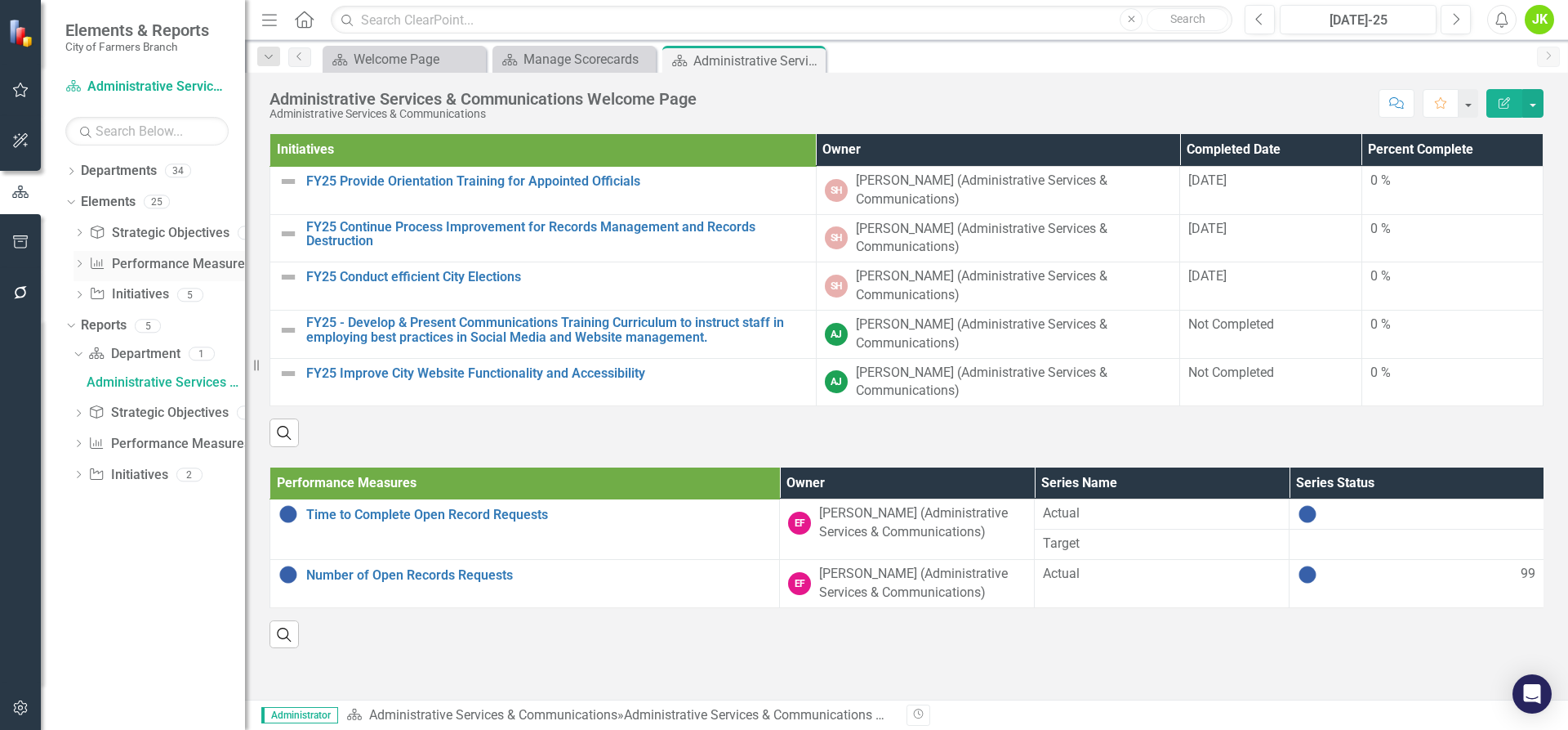
click at [80, 263] on icon "Dropdown" at bounding box center [79, 264] width 12 height 9
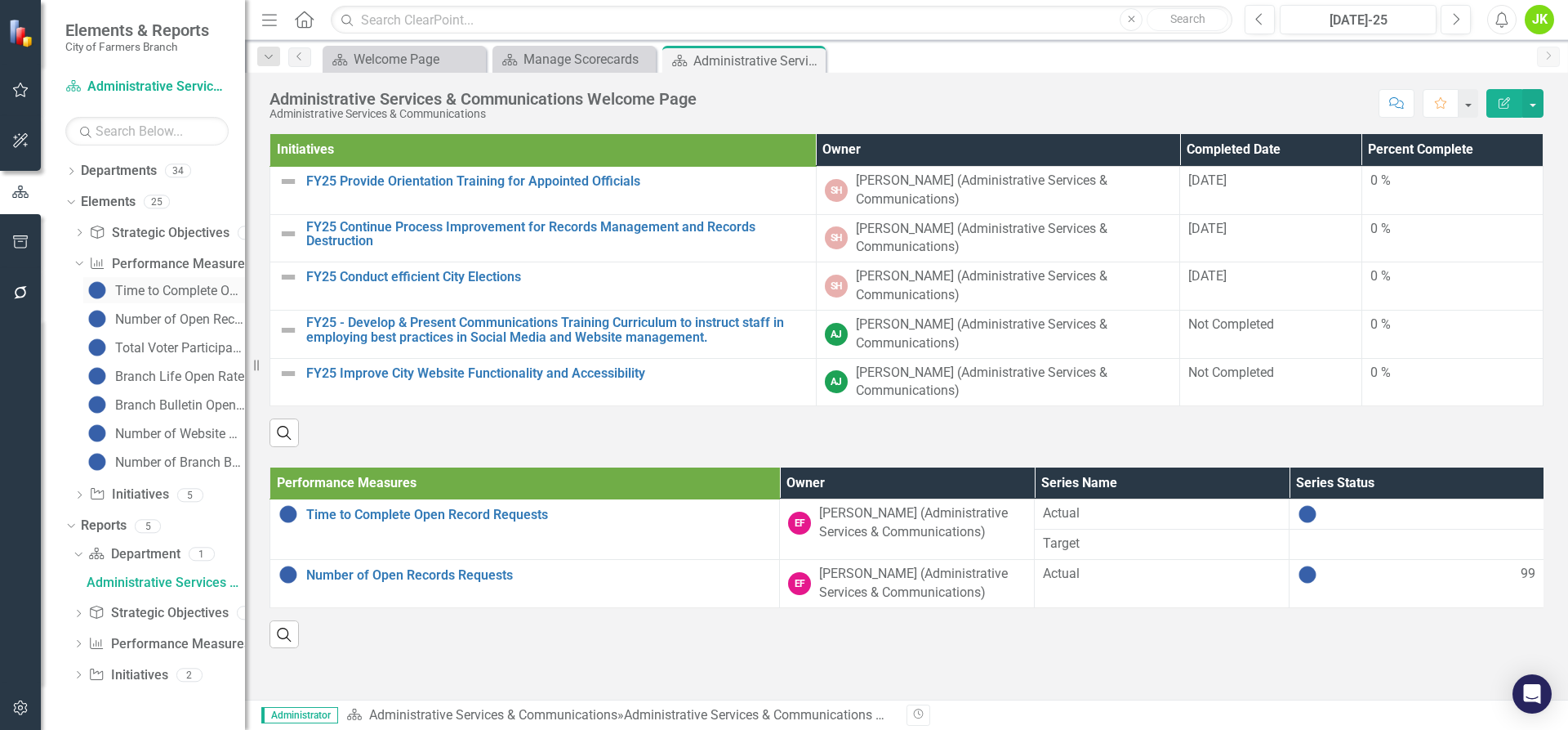
click at [150, 295] on div "Time to Complete Open Record Requests" at bounding box center [180, 290] width 130 height 15
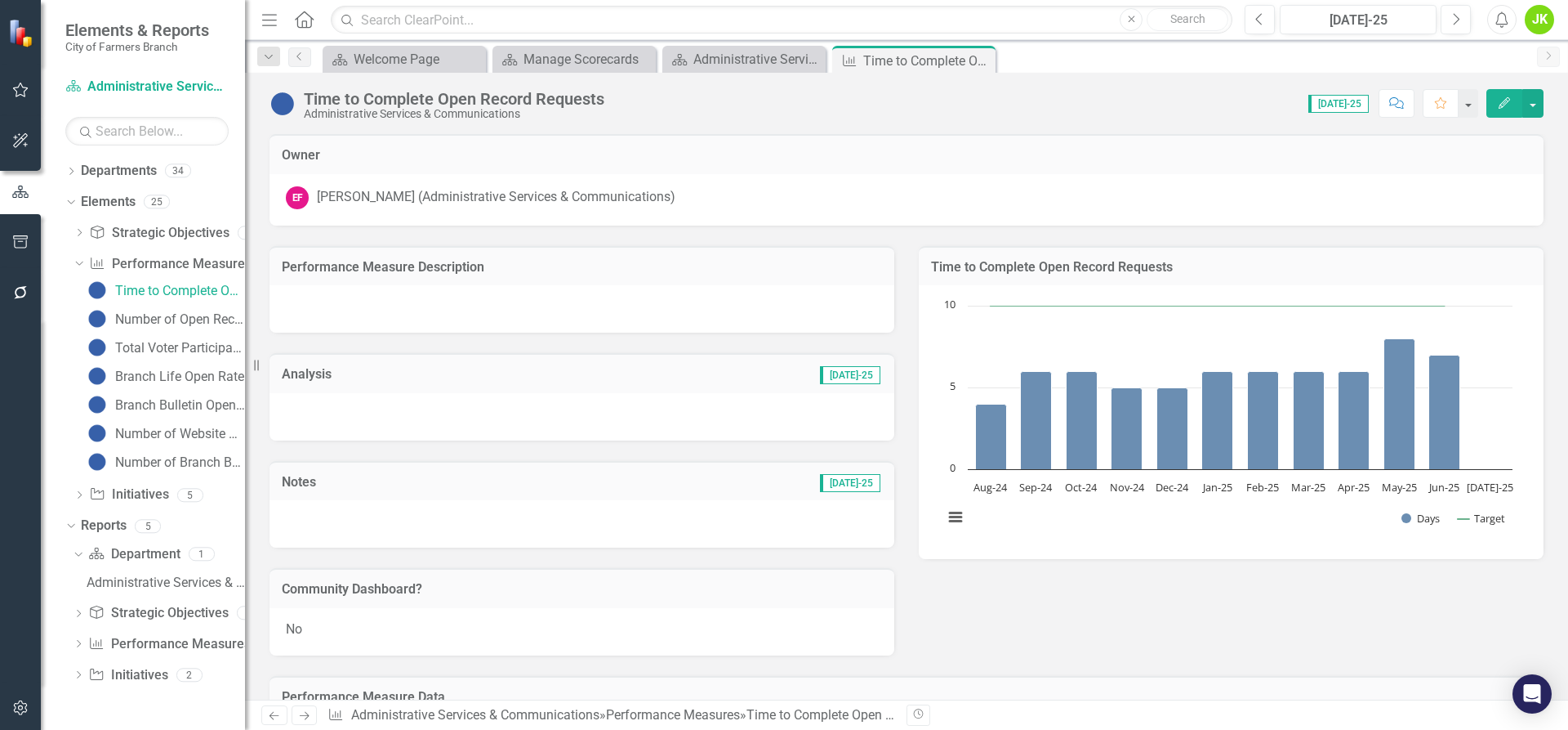
click at [57, 422] on div "Dropdown Departments 34 Dropdown City of Farmers Branch City Manager's Office A…" at bounding box center [142, 443] width 204 height 572
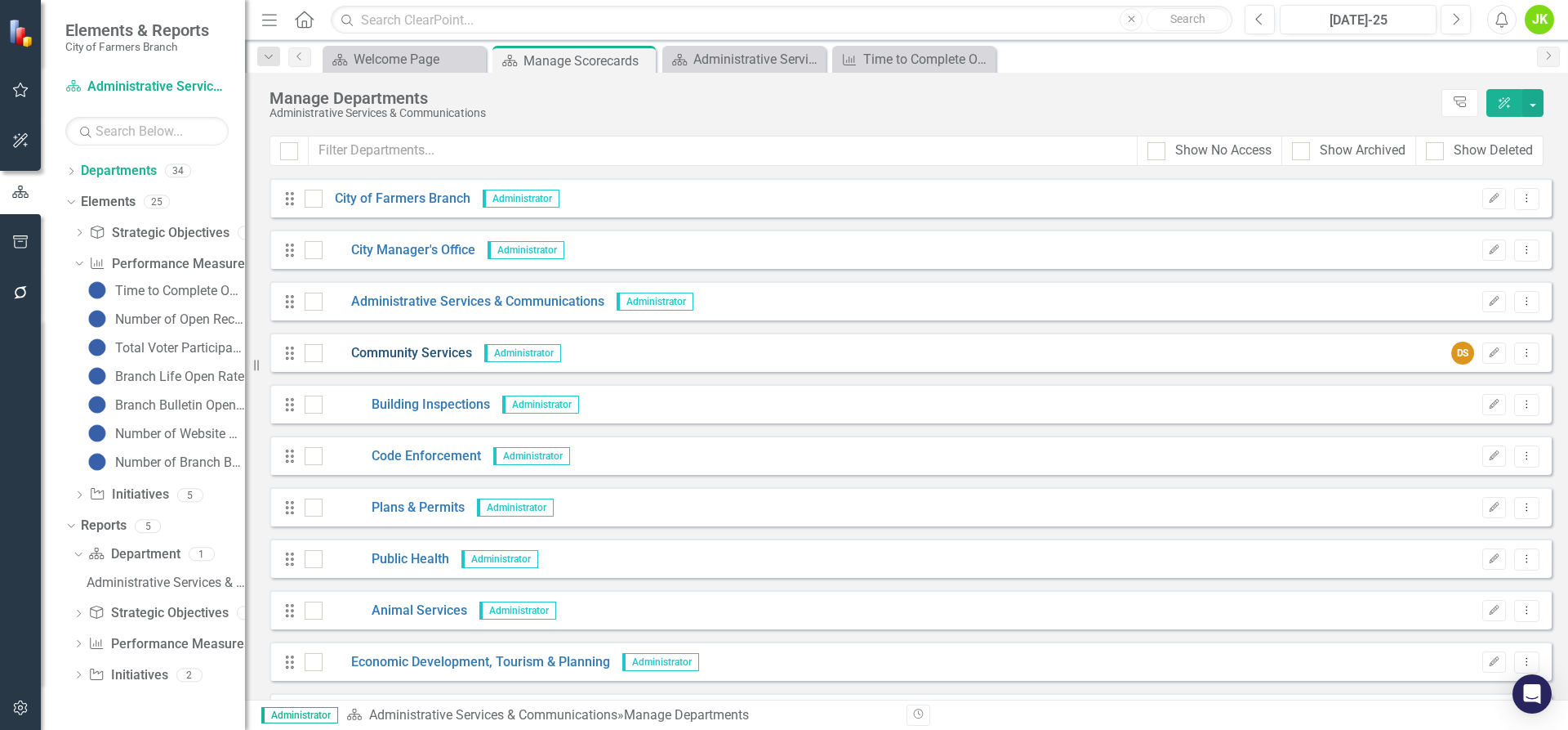
click at [453, 350] on link "Community Services" at bounding box center [397, 352] width 149 height 18
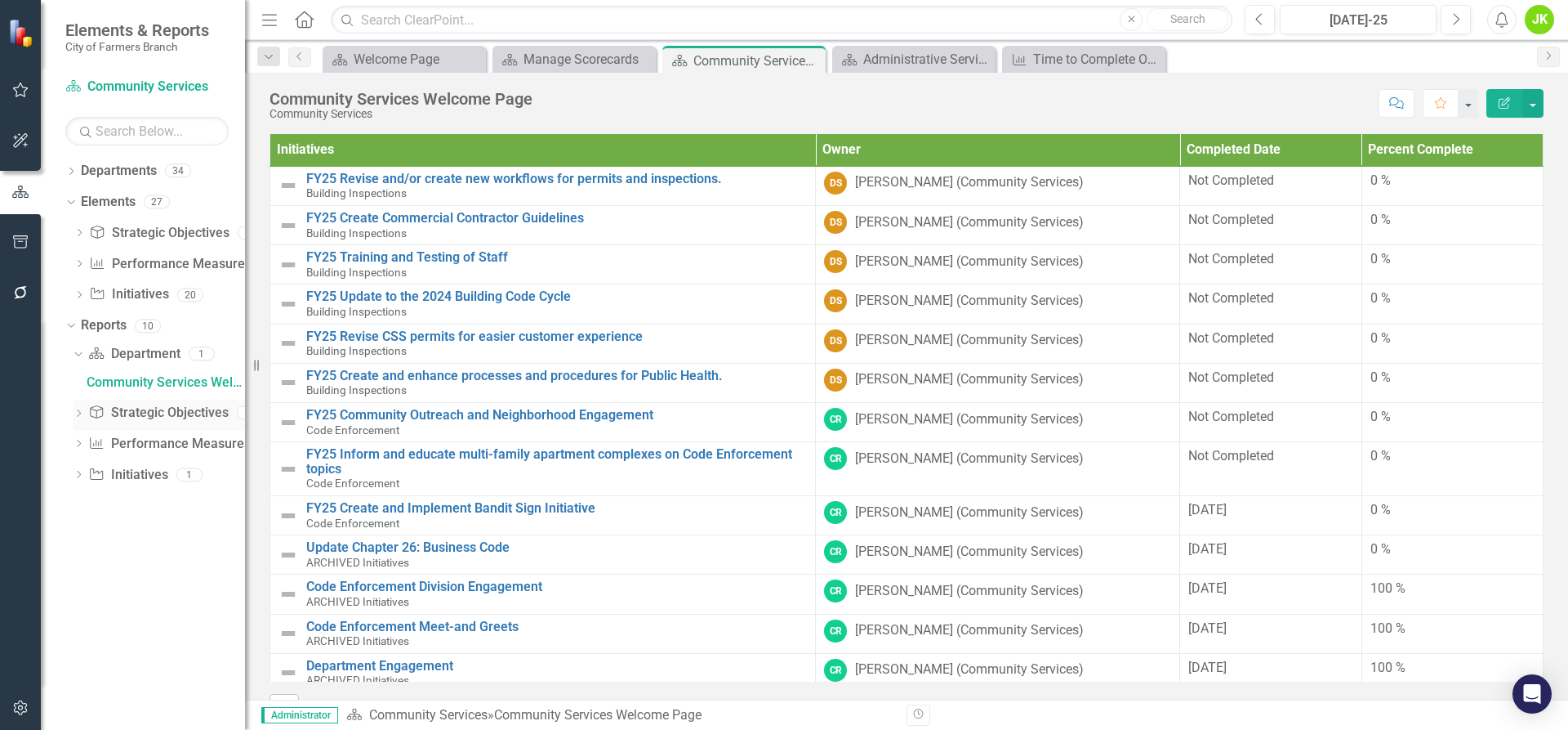
click at [80, 409] on div "Dropdown" at bounding box center [78, 414] width 12 height 14
click at [81, 263] on icon at bounding box center [79, 263] width 4 height 8
click at [81, 263] on icon at bounding box center [79, 263] width 8 height 4
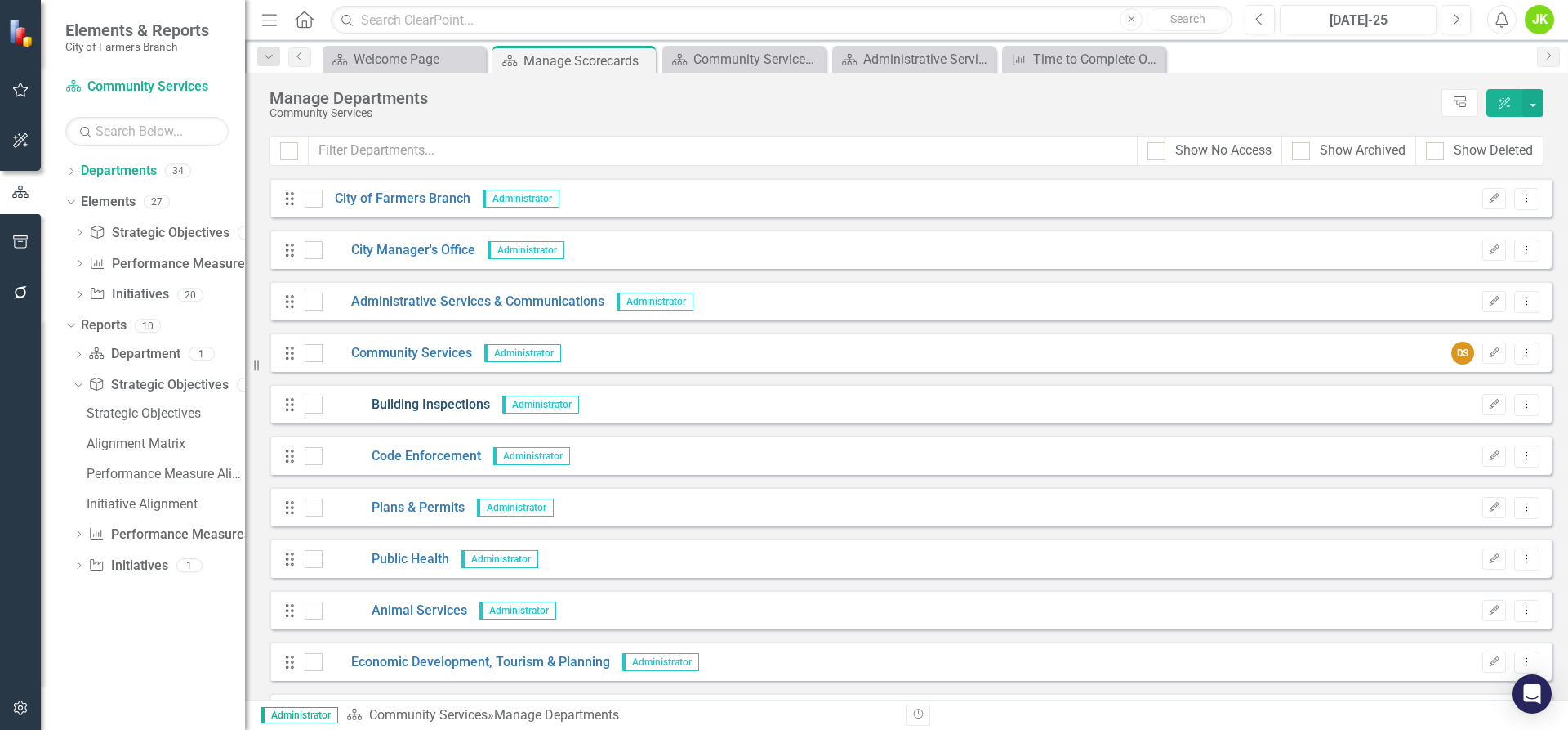
click at [480, 402] on link "Building Inspections" at bounding box center [406, 404] width 167 height 18
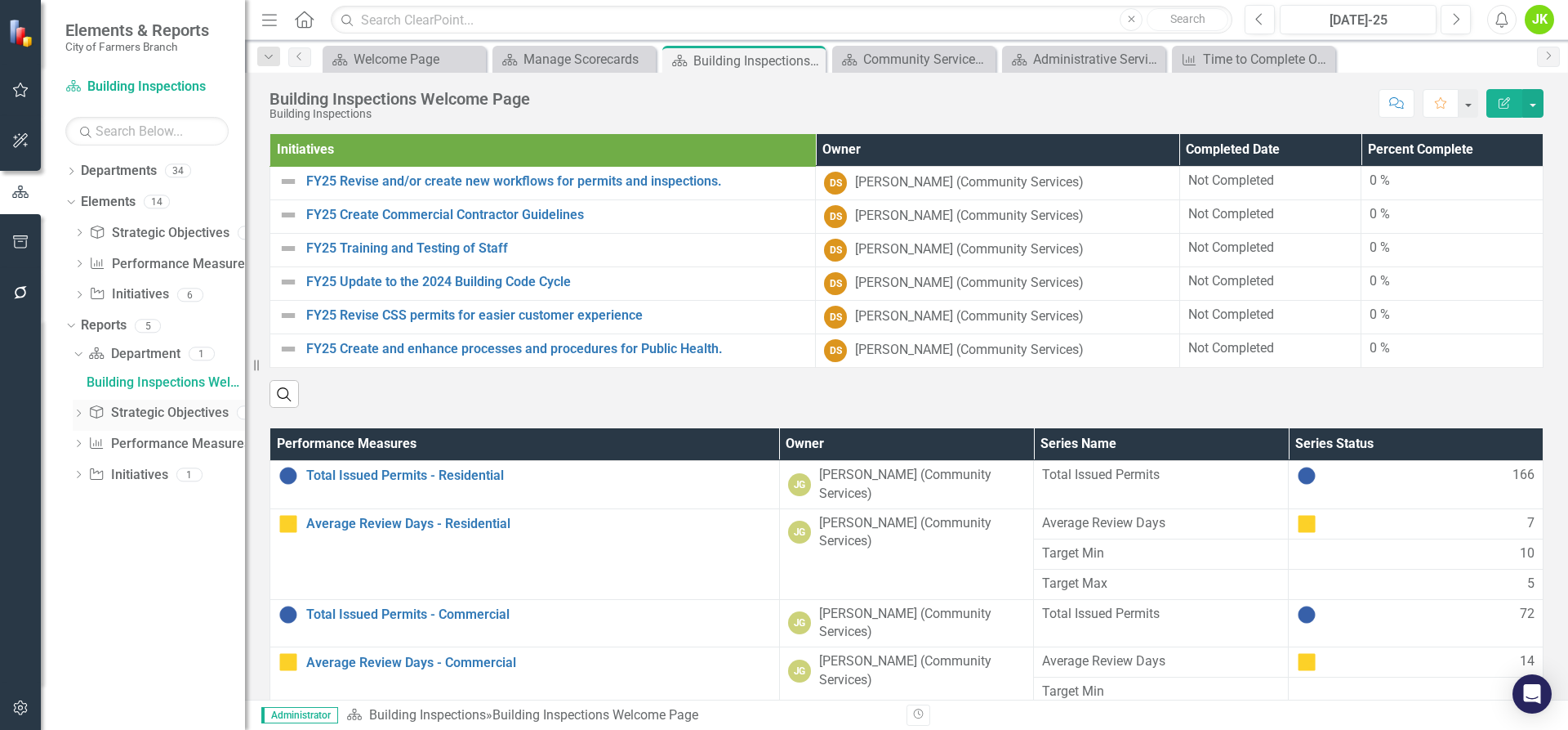
click at [80, 411] on icon "Dropdown" at bounding box center [78, 414] width 12 height 9
click at [80, 261] on icon "Dropdown" at bounding box center [79, 264] width 12 height 9
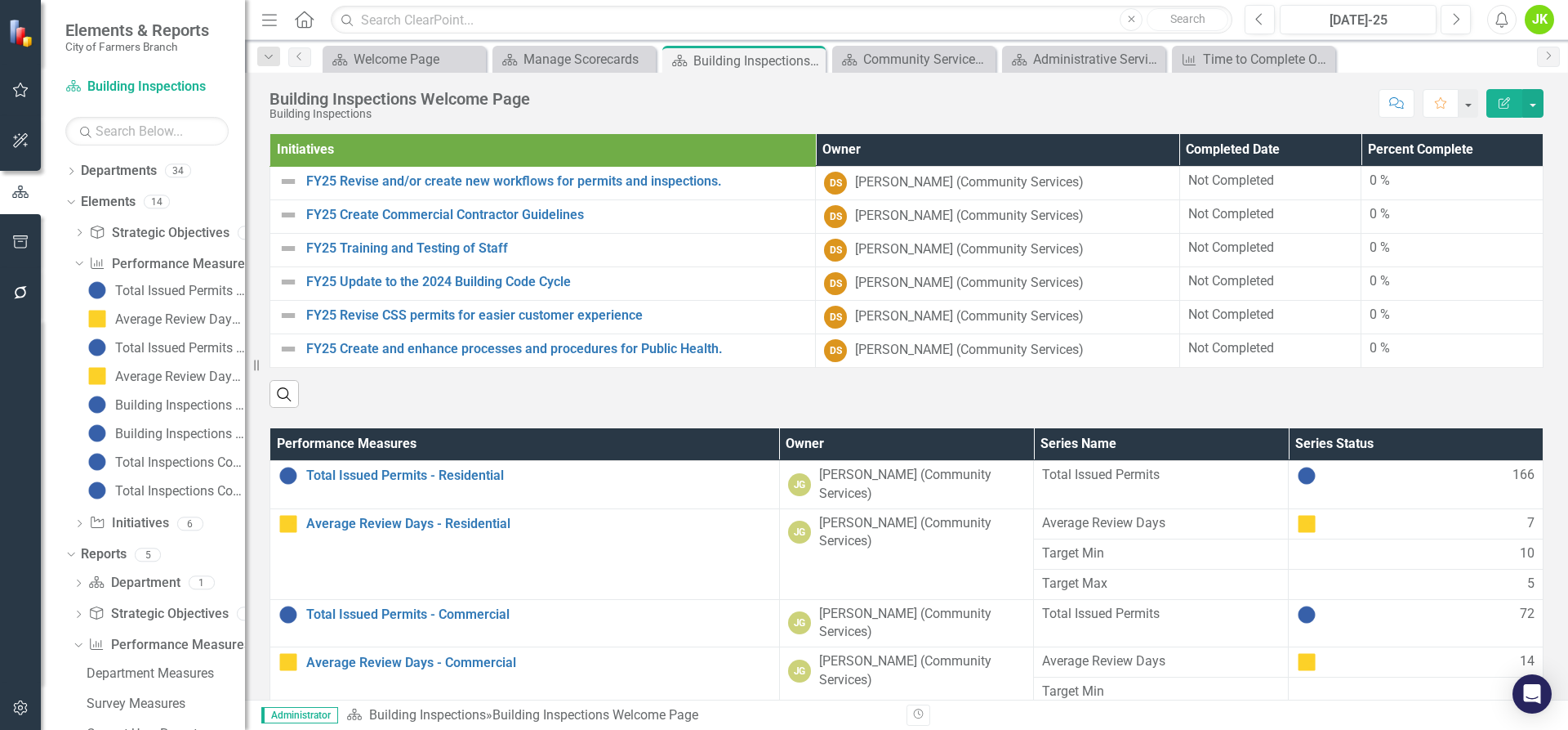
click at [58, 469] on div "Dropdown Departments 34 Dropdown City of Farmers Branch City Manager's Office A…" at bounding box center [142, 443] width 204 height 572
